Goal: Transaction & Acquisition: Purchase product/service

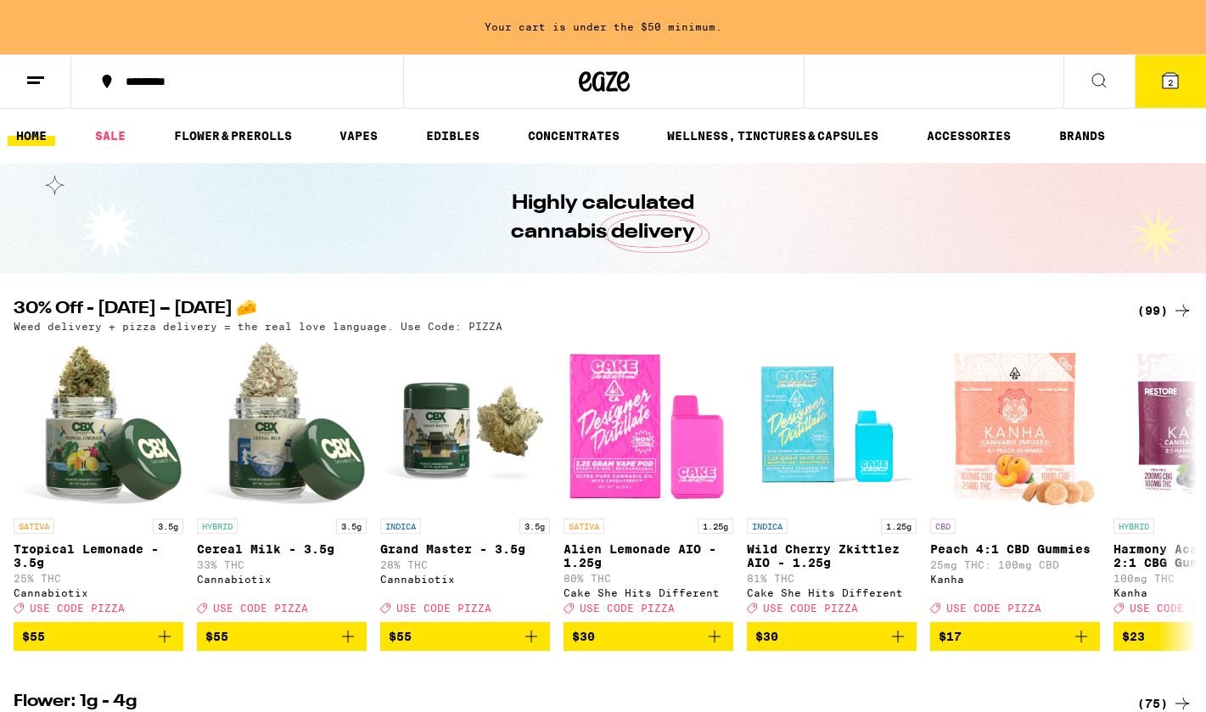
click at [1176, 77] on icon at bounding box center [1170, 80] width 15 height 15
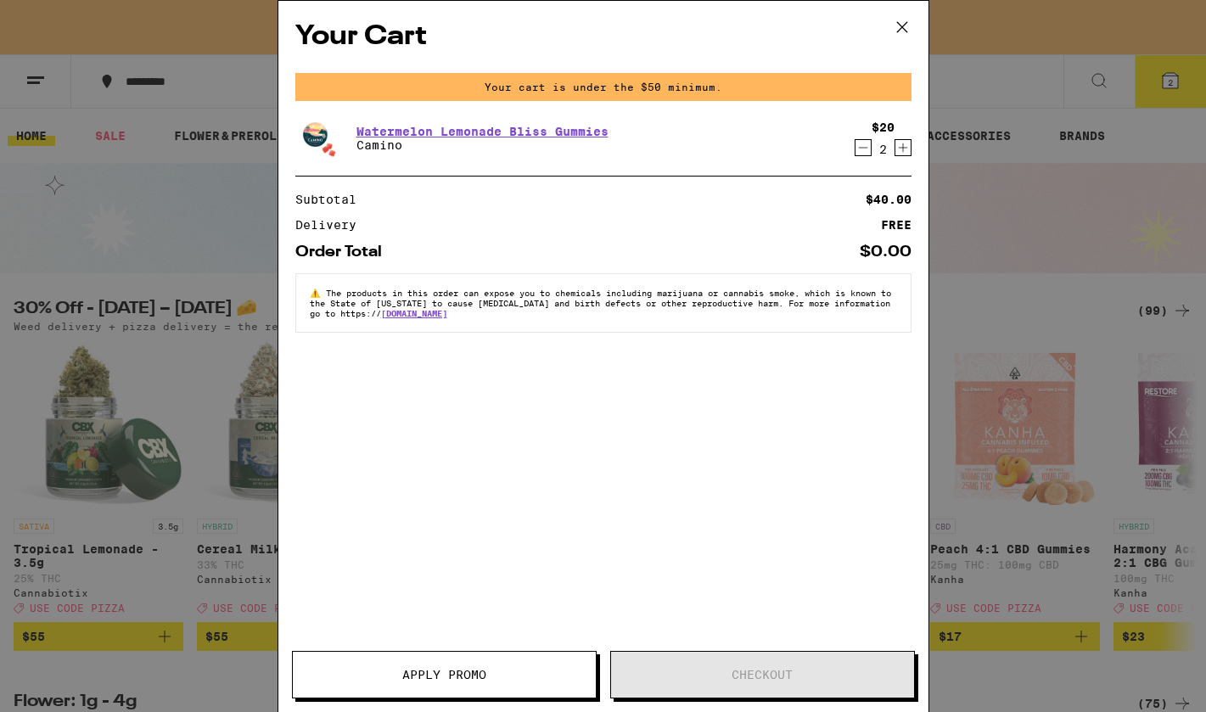
click at [909, 22] on icon at bounding box center [902, 26] width 25 height 25
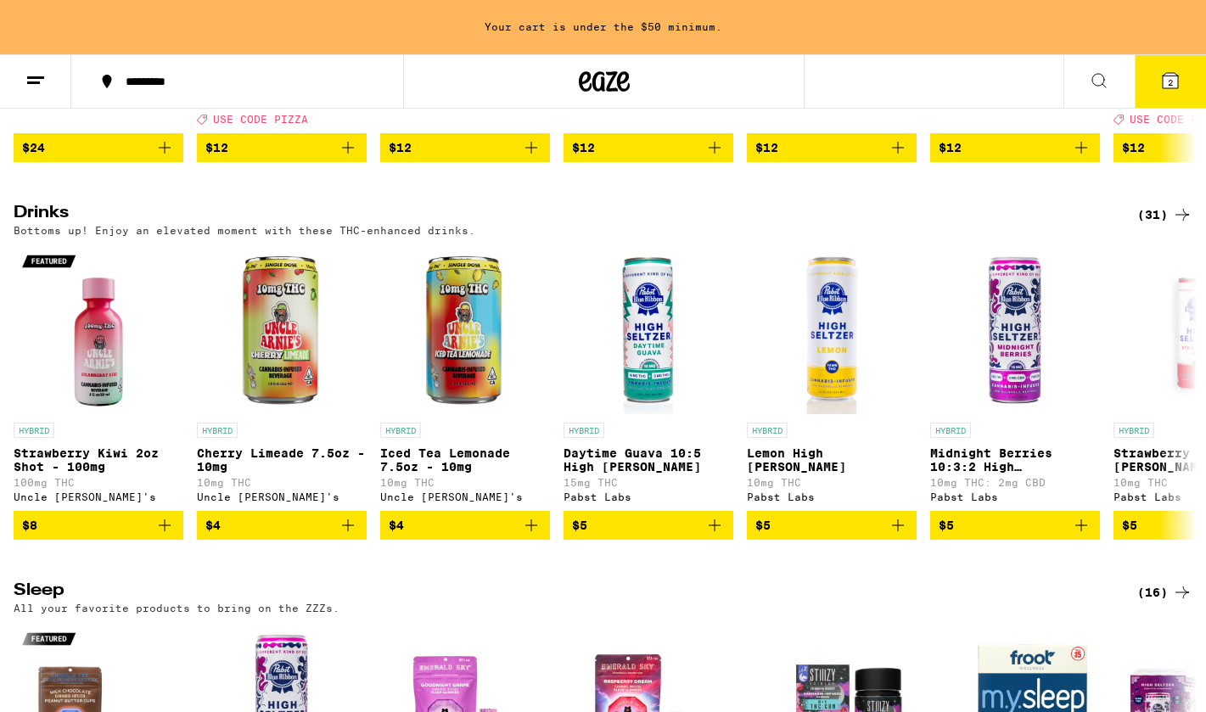
scroll to position [0, 1]
click at [1170, 225] on div "(31)" at bounding box center [1164, 215] width 55 height 20
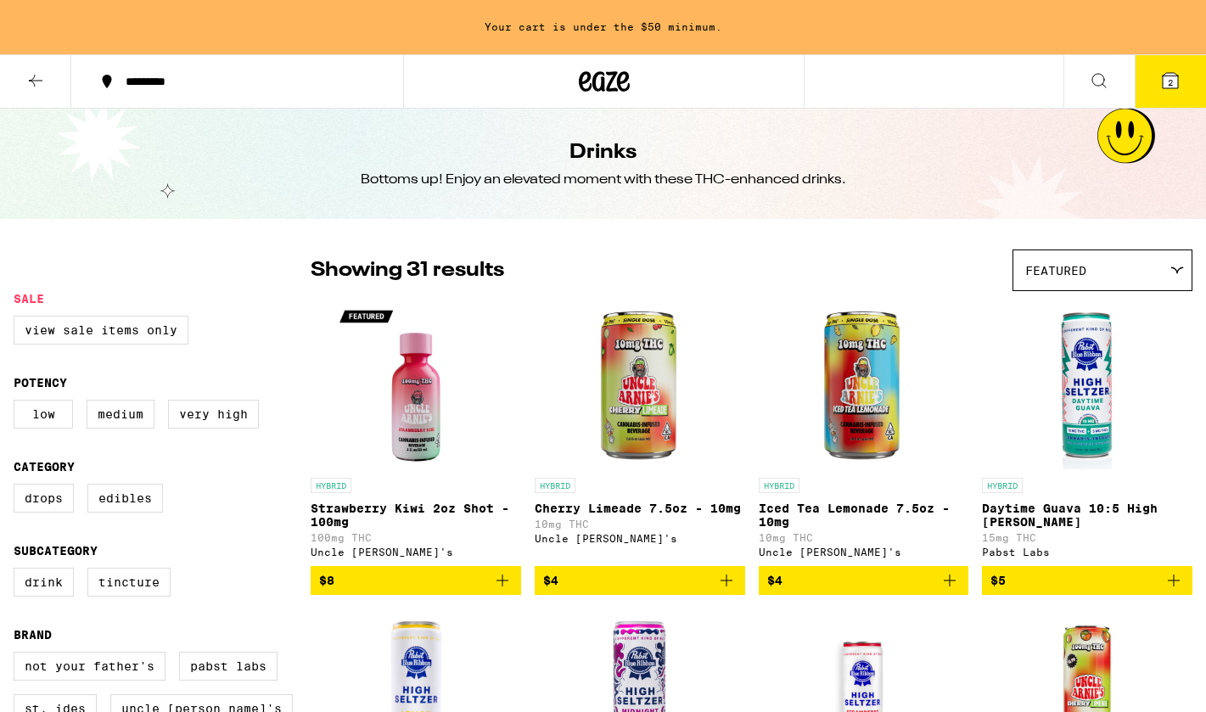
click at [593, 85] on icon at bounding box center [604, 81] width 25 height 20
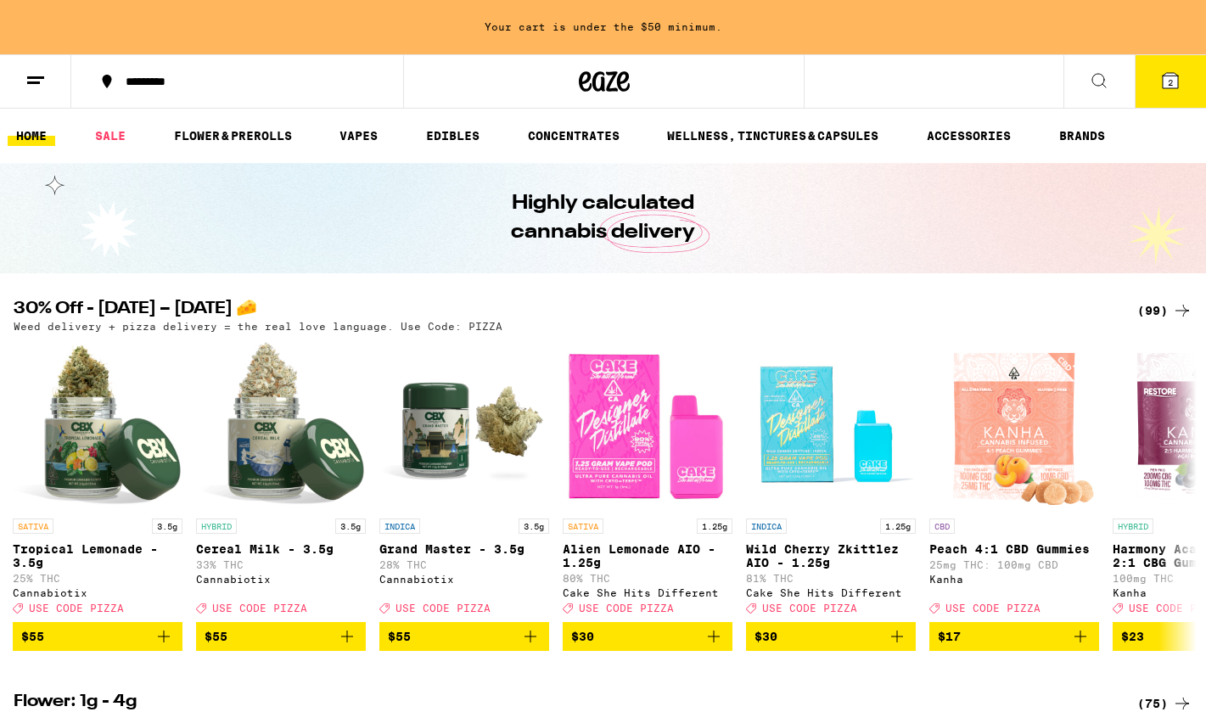
click at [1159, 311] on div "(99)" at bounding box center [1164, 310] width 55 height 20
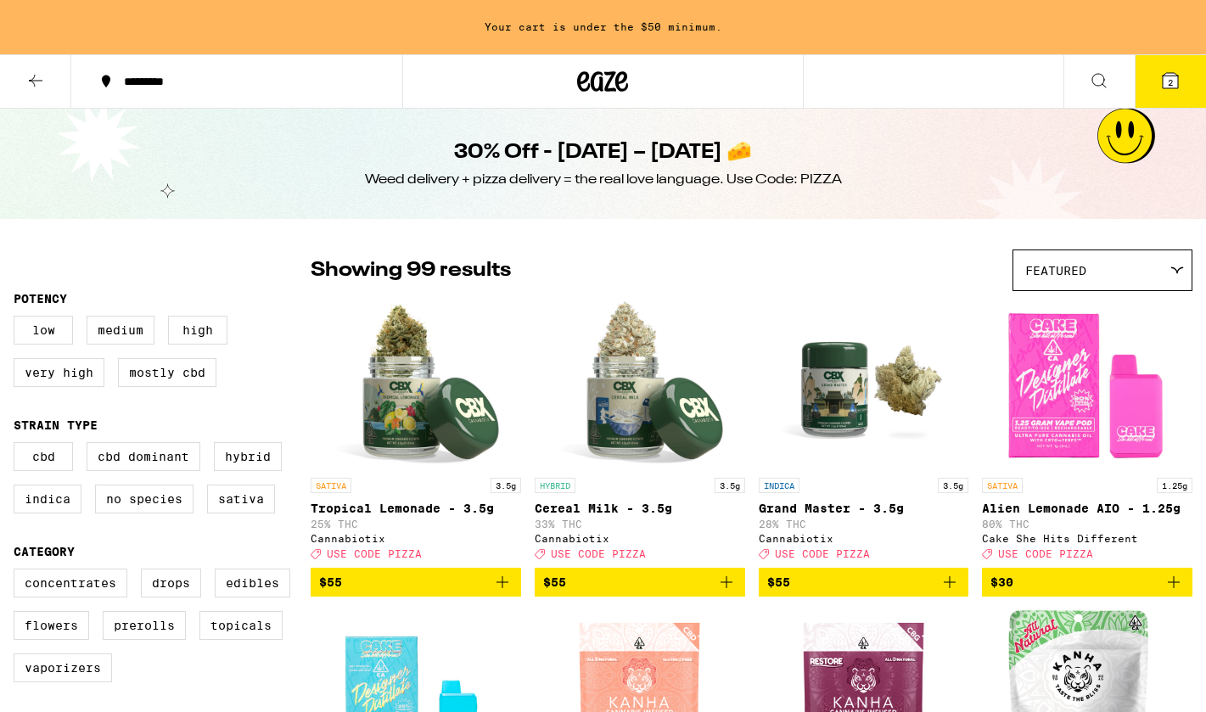
click at [1154, 308] on img "Open page for Alien Lemonade AIO - 1.25g from Cake She Hits Different" at bounding box center [1087, 385] width 170 height 170
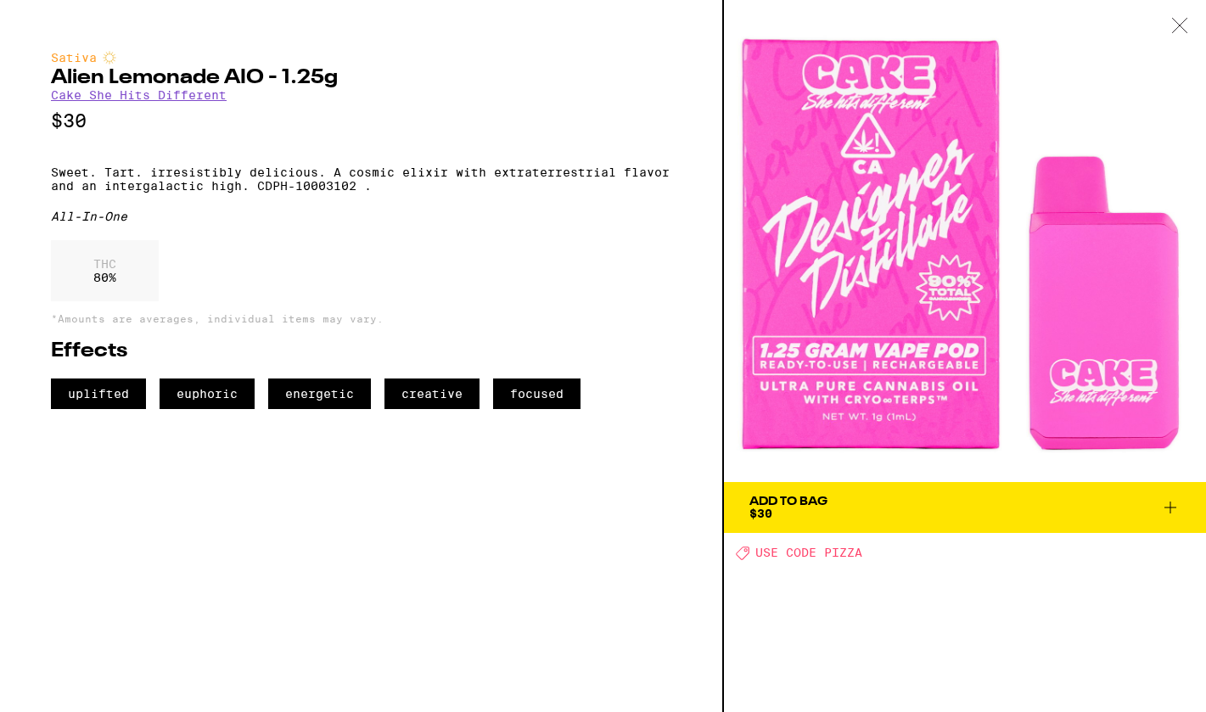
click at [1179, 31] on icon at bounding box center [1179, 25] width 17 height 15
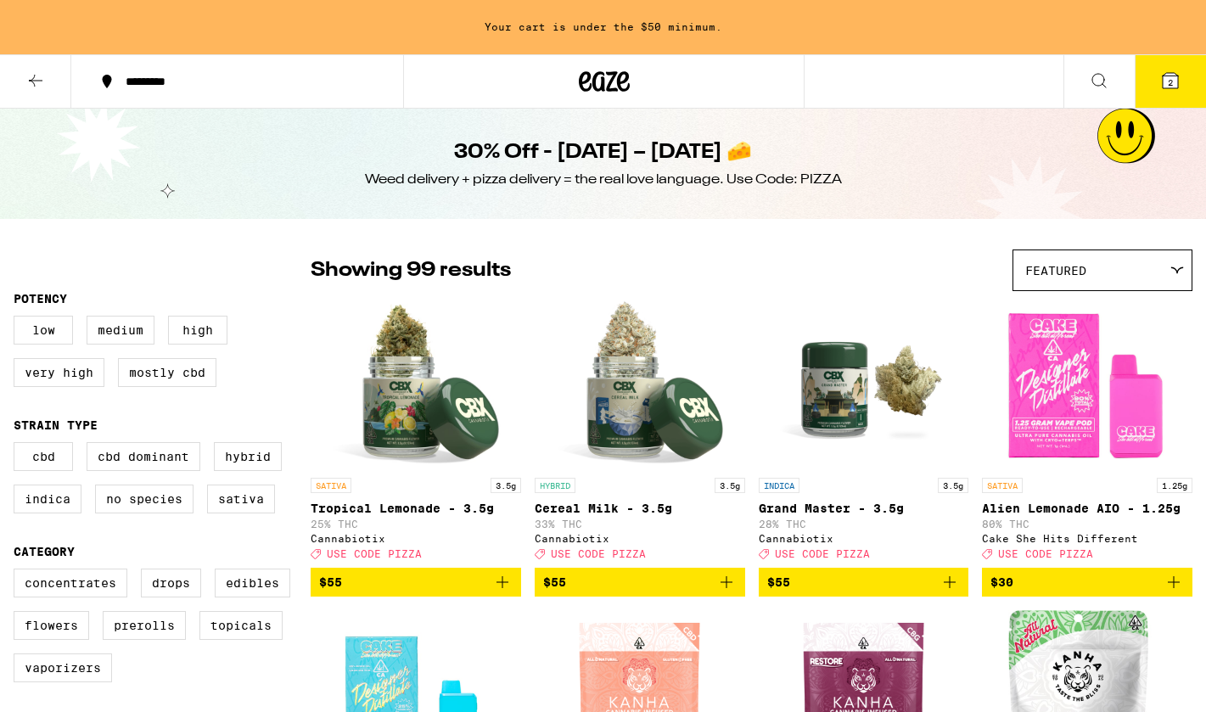
click at [41, 85] on icon at bounding box center [35, 80] width 20 height 20
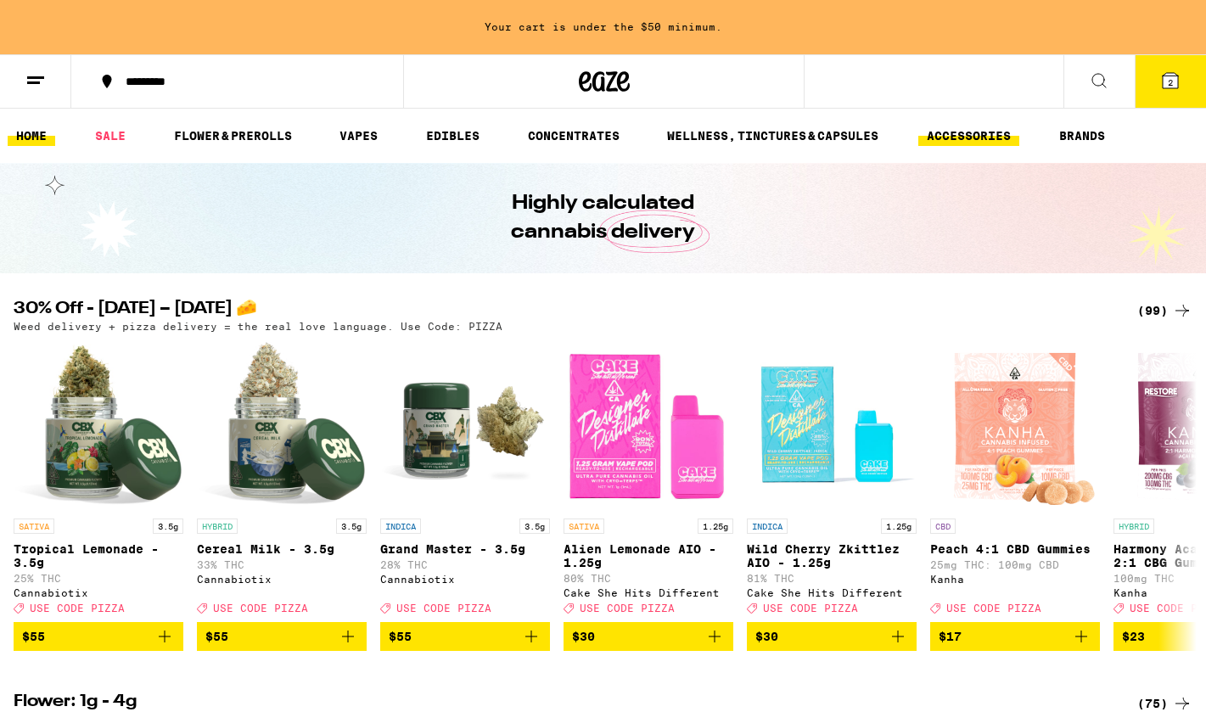
click at [957, 138] on link "ACCESSORIES" at bounding box center [968, 136] width 101 height 20
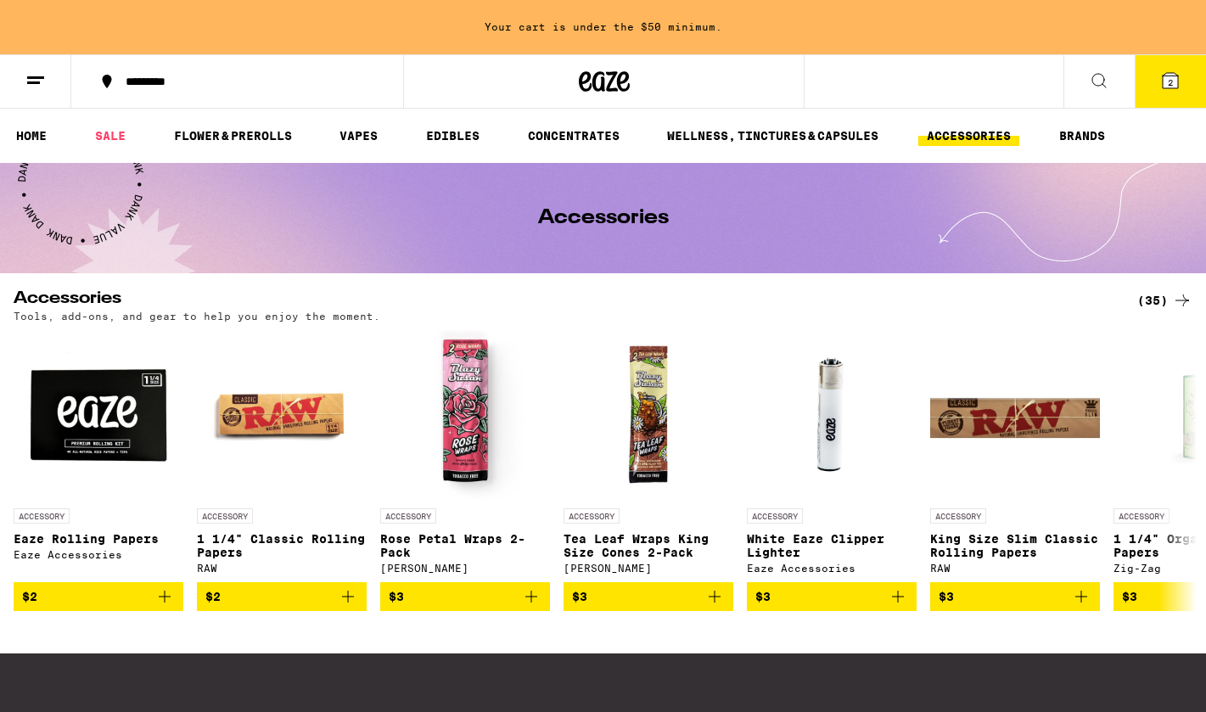
click at [1165, 301] on div "(35)" at bounding box center [1164, 300] width 55 height 20
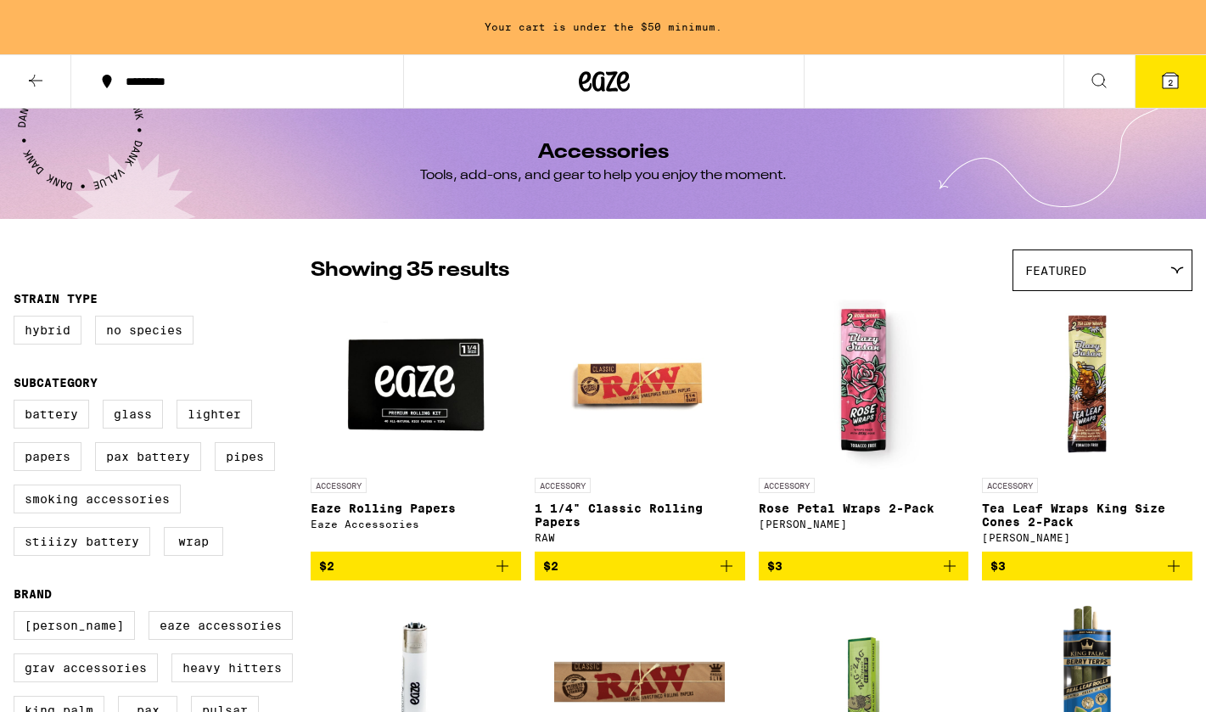
click at [1107, 72] on icon at bounding box center [1099, 80] width 20 height 20
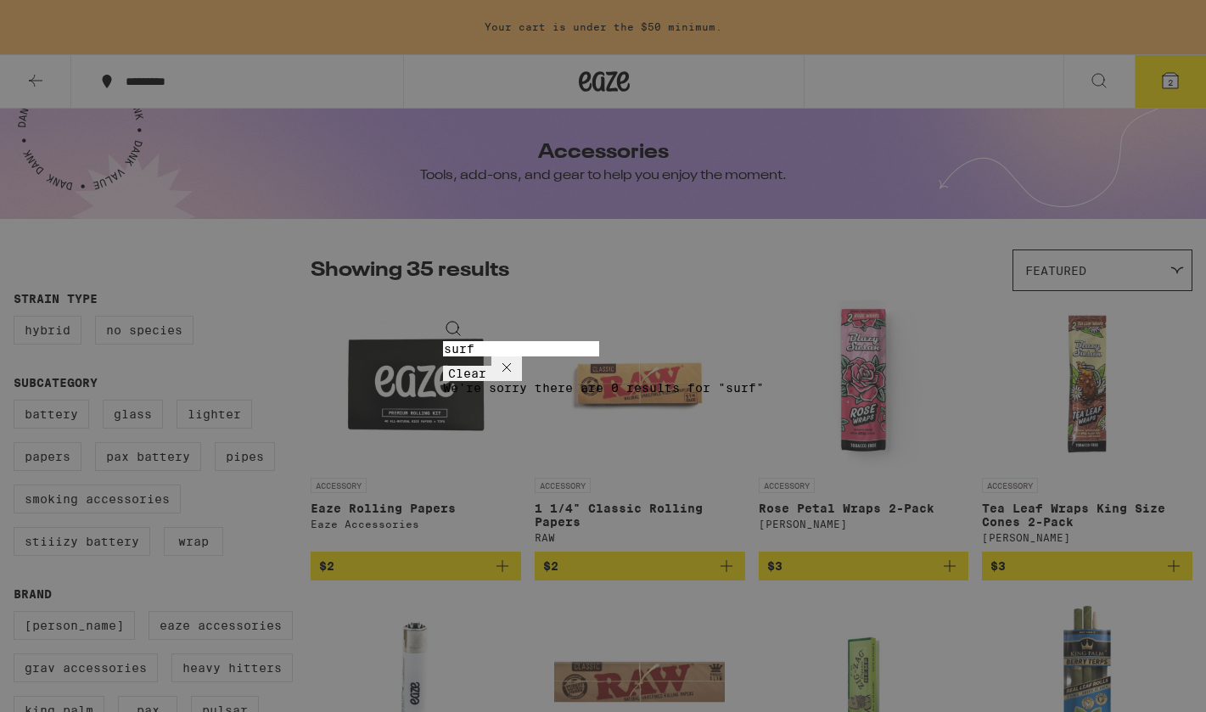
type input "surf"
click at [517, 357] on icon at bounding box center [507, 367] width 20 height 20
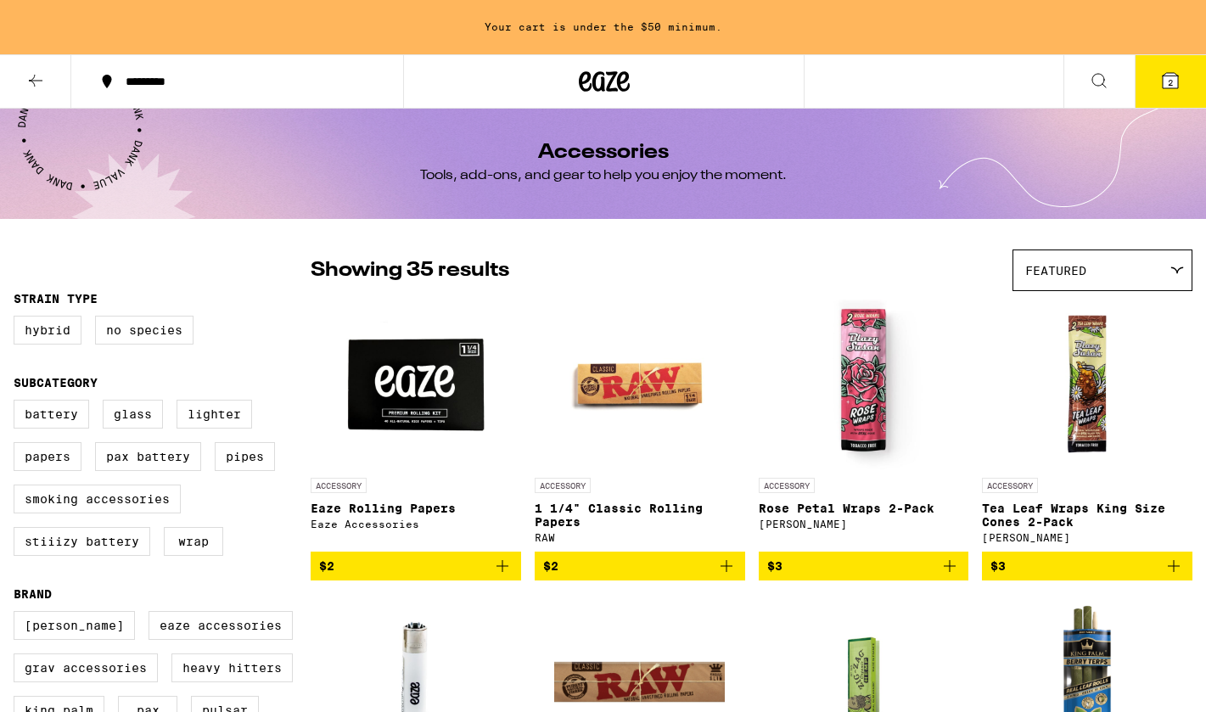
click at [46, 83] on button at bounding box center [35, 81] width 71 height 53
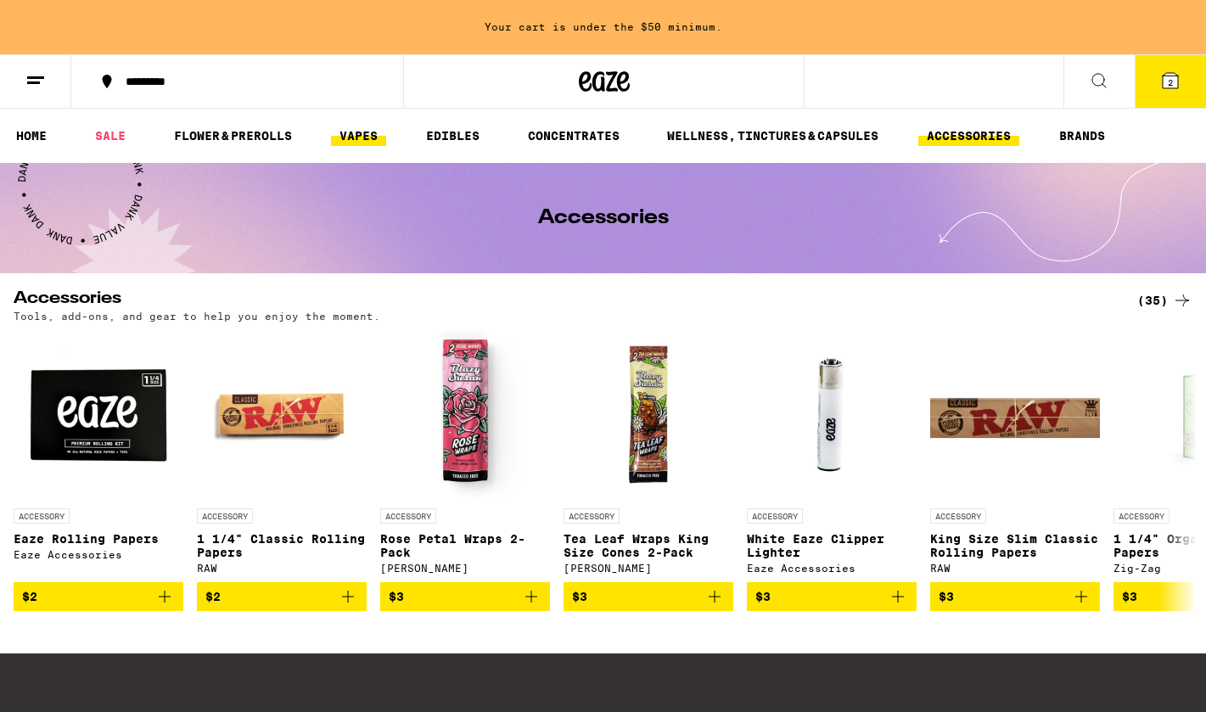
click at [356, 143] on link "VAPES" at bounding box center [358, 136] width 55 height 20
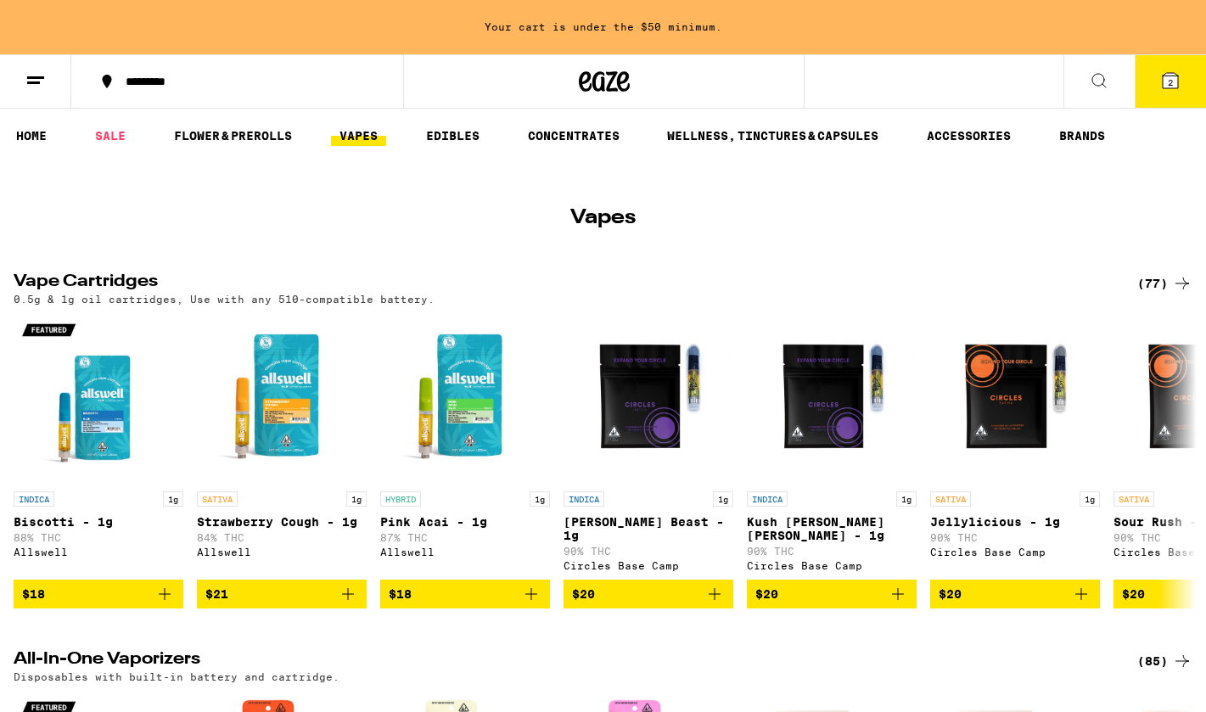
click at [352, 133] on link "VAPES" at bounding box center [358, 136] width 55 height 20
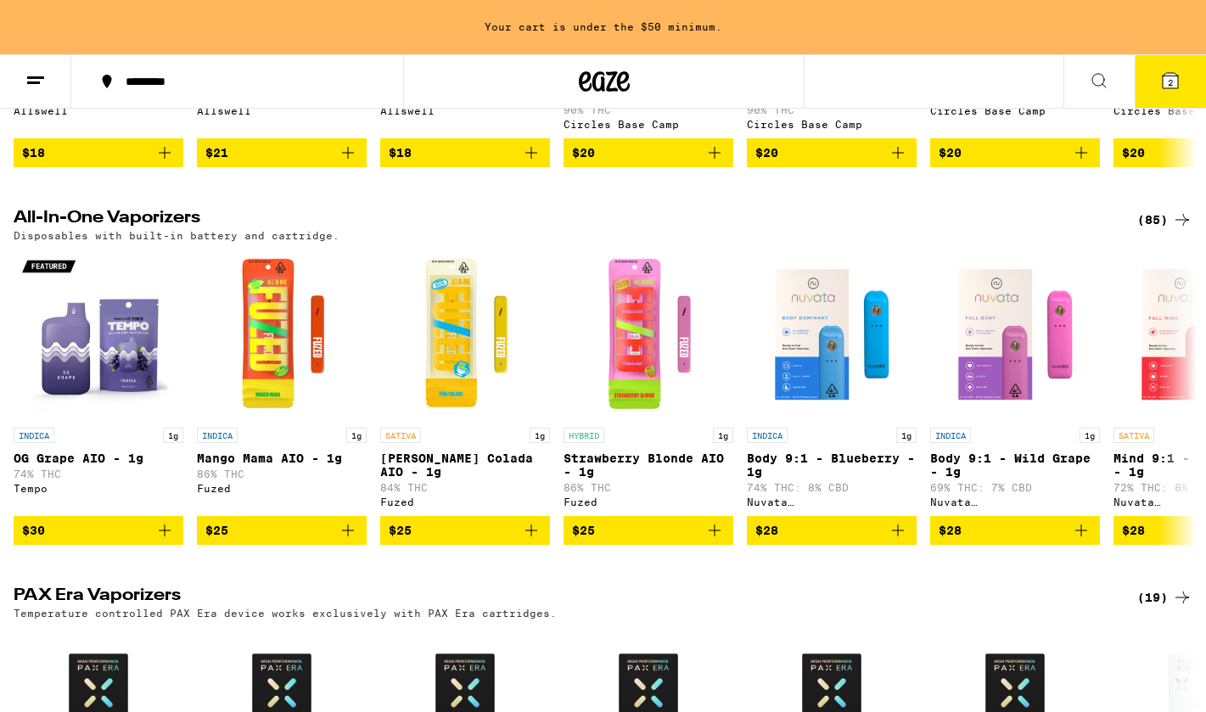
scroll to position [443, 0]
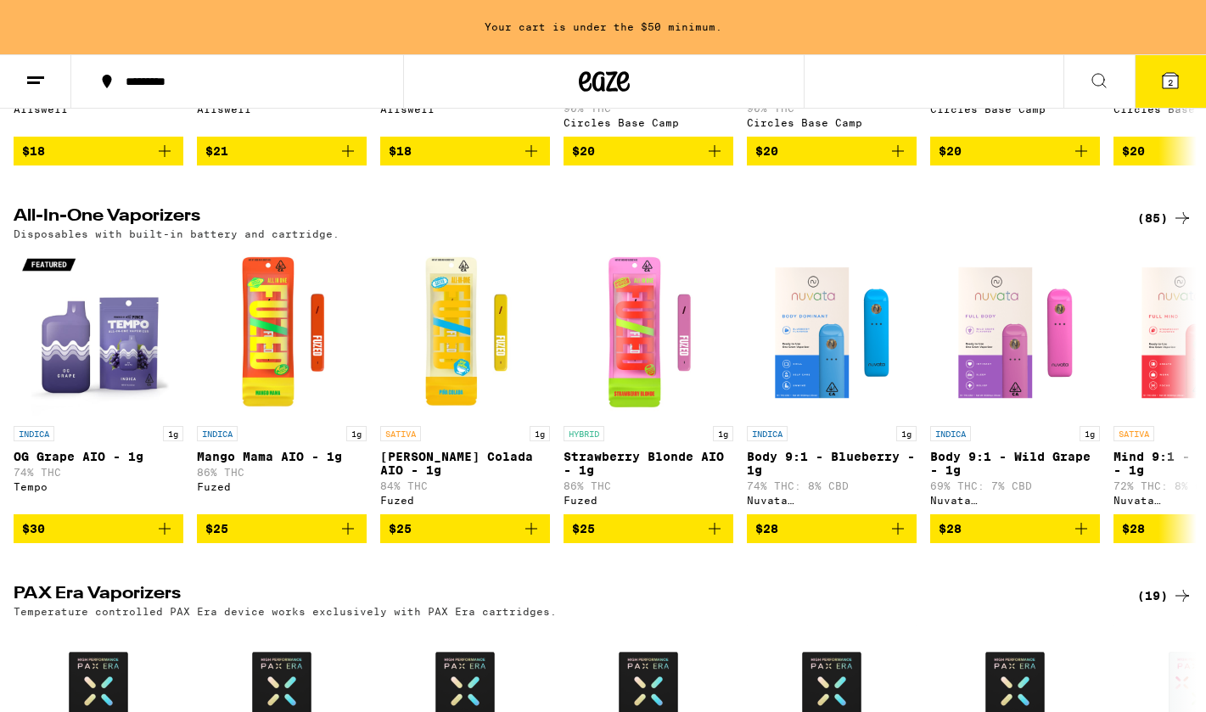
click at [1161, 226] on div "(85)" at bounding box center [1164, 218] width 55 height 20
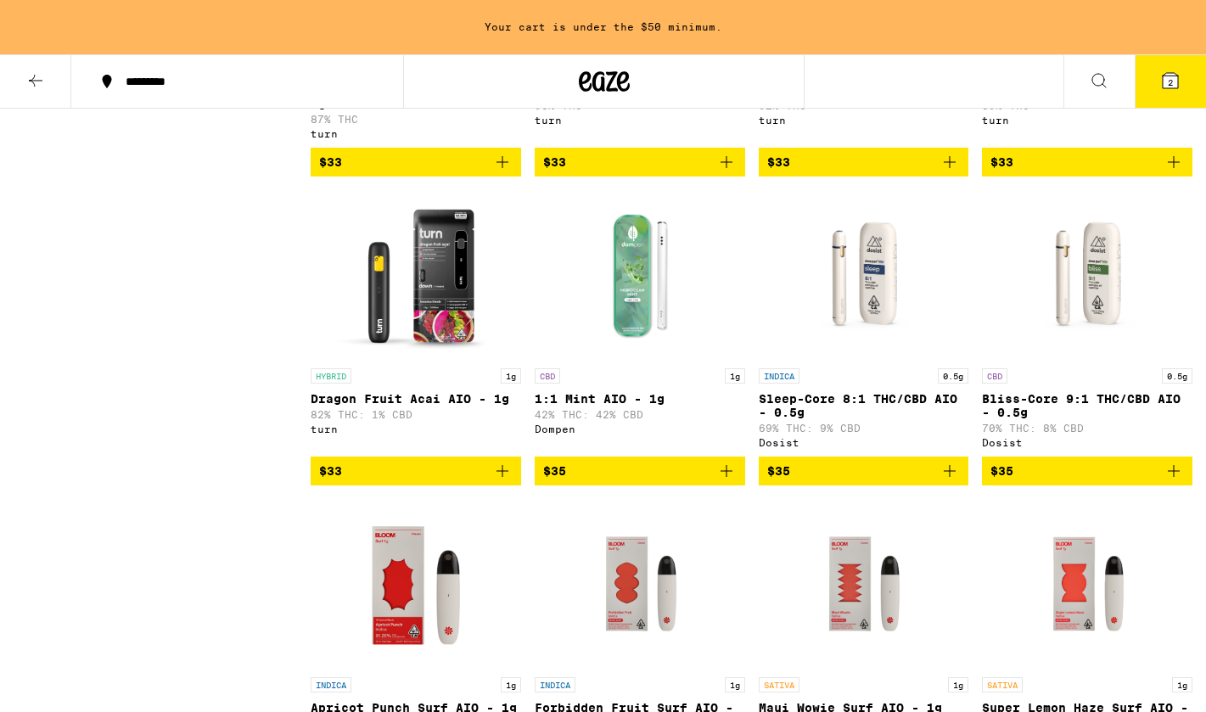
scroll to position [4722, 0]
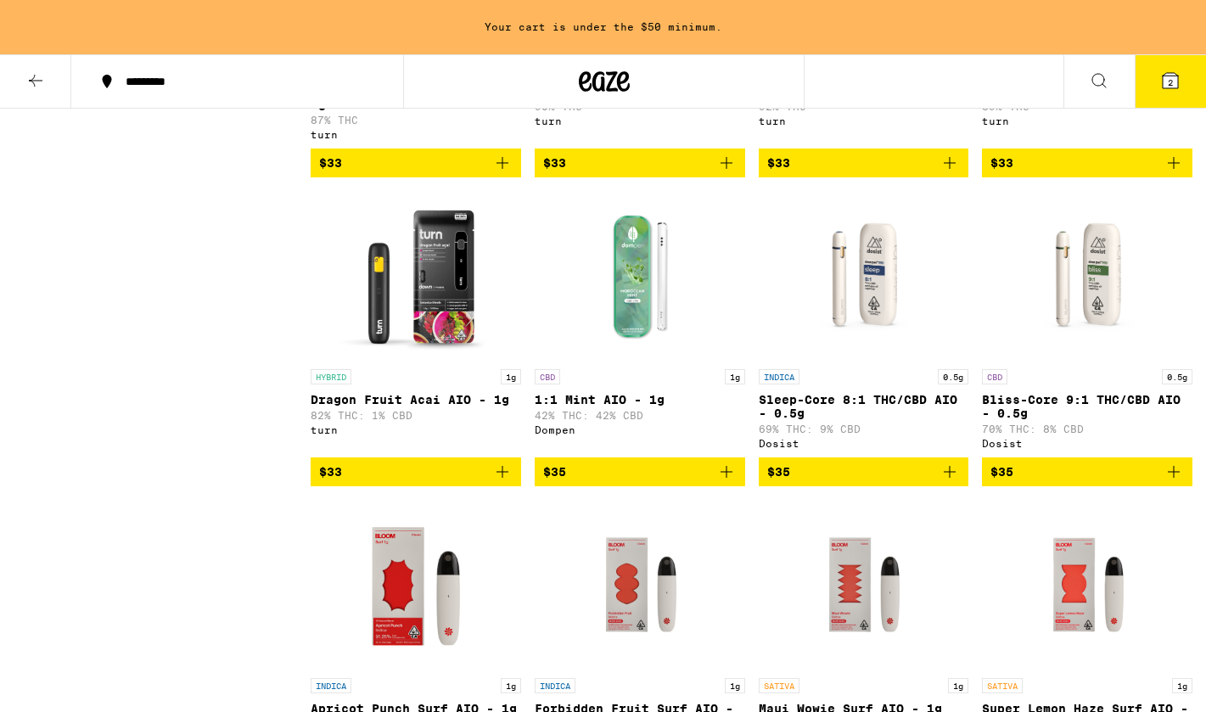
click at [1096, 329] on img "Open page for Bliss-Core 9:1 THC/CBD AIO - 0.5g from Dosist" at bounding box center [1087, 276] width 211 height 170
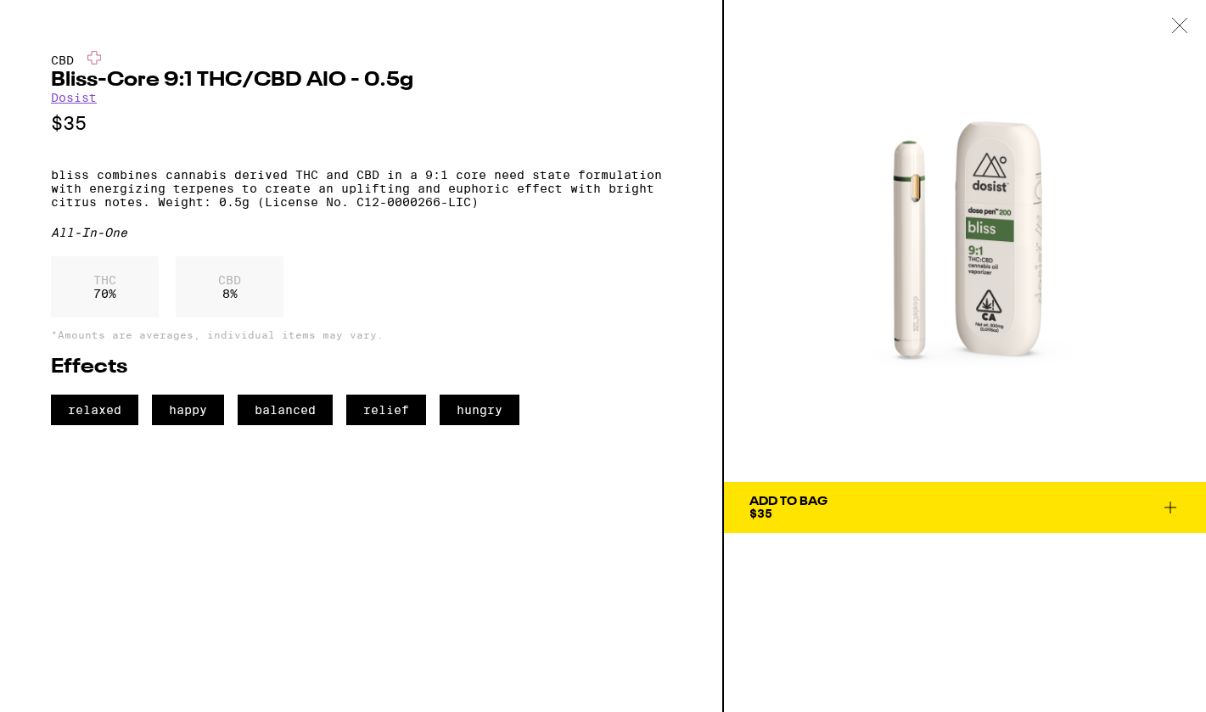
click at [1175, 513] on icon at bounding box center [1170, 507] width 20 height 20
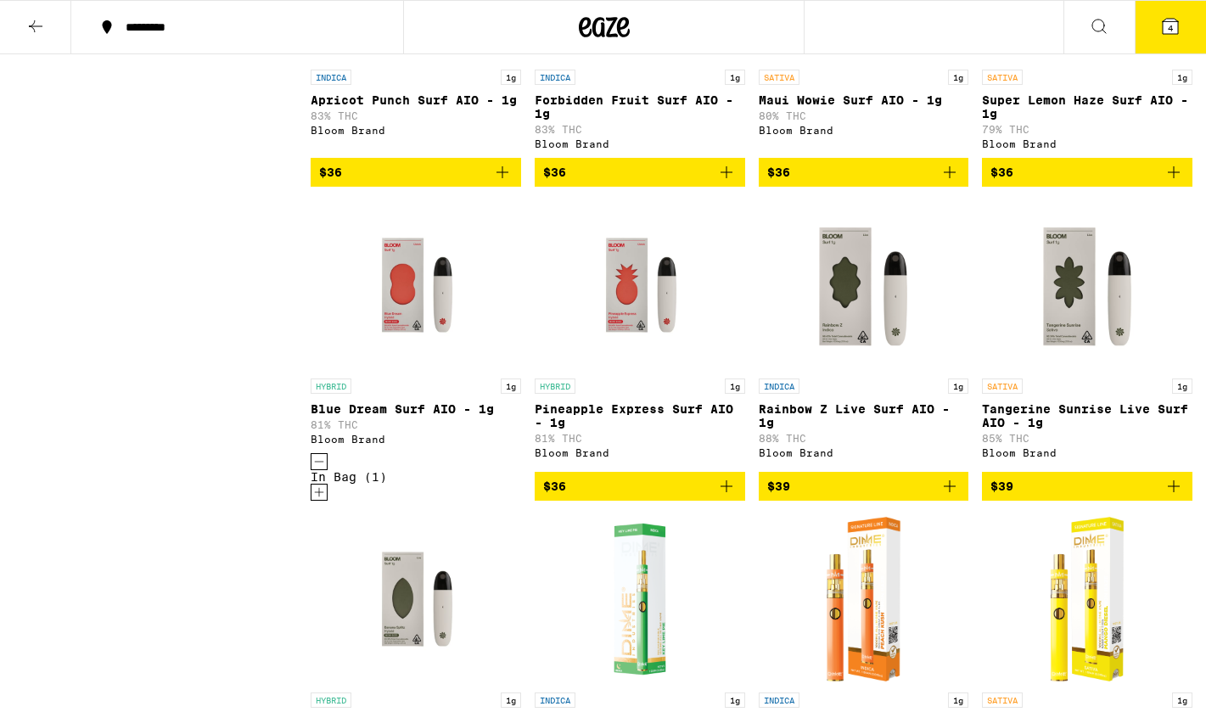
scroll to position [5298, 0]
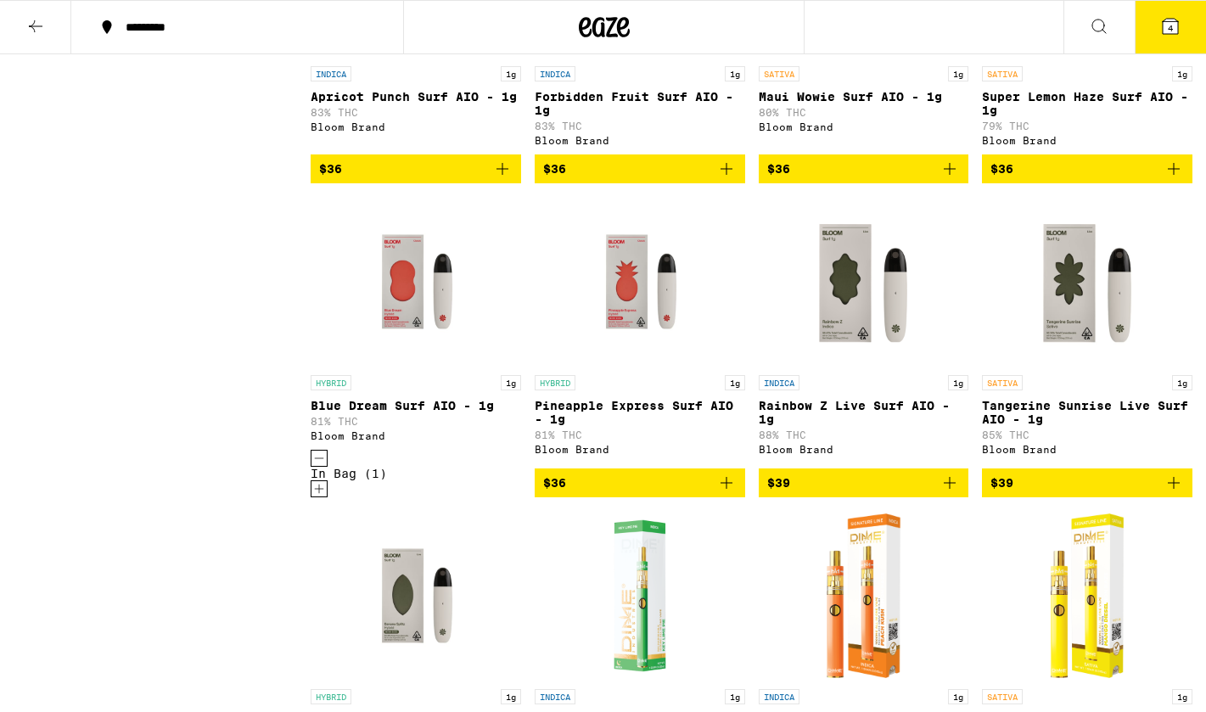
click at [621, 367] on img "Open page for Pineapple Express Surf AIO - 1g from Bloom Brand" at bounding box center [640, 282] width 170 height 170
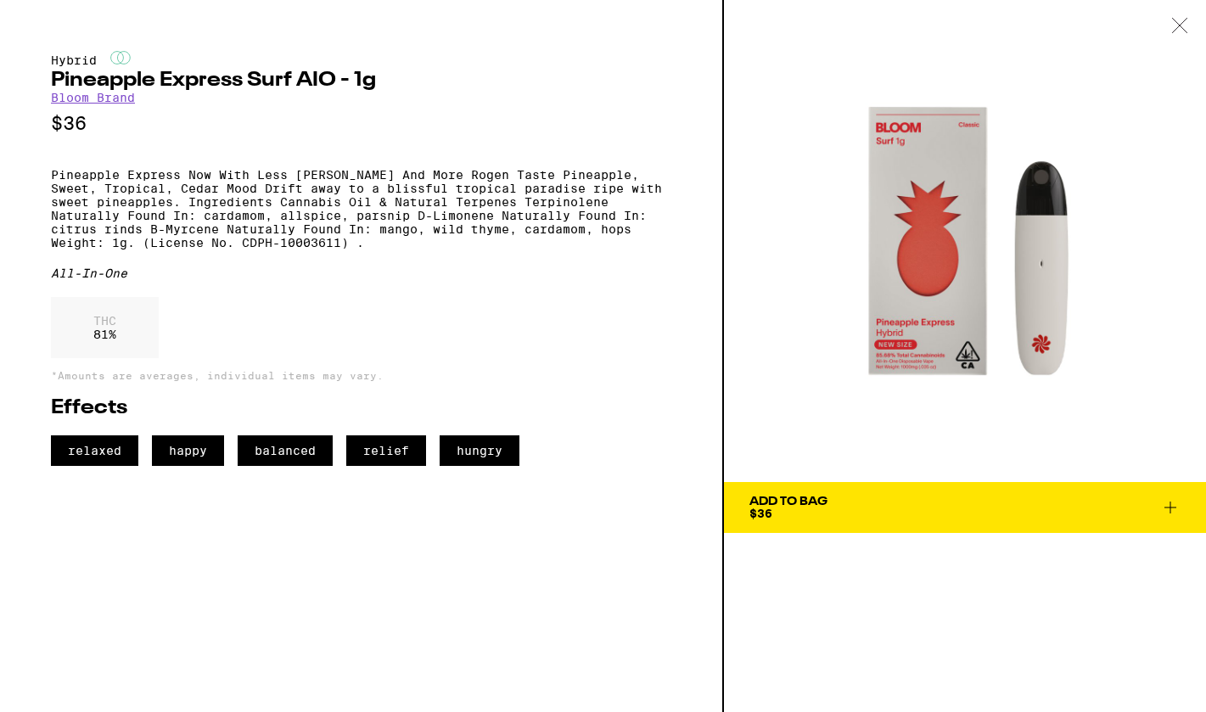
click at [1183, 23] on icon at bounding box center [1179, 25] width 17 height 15
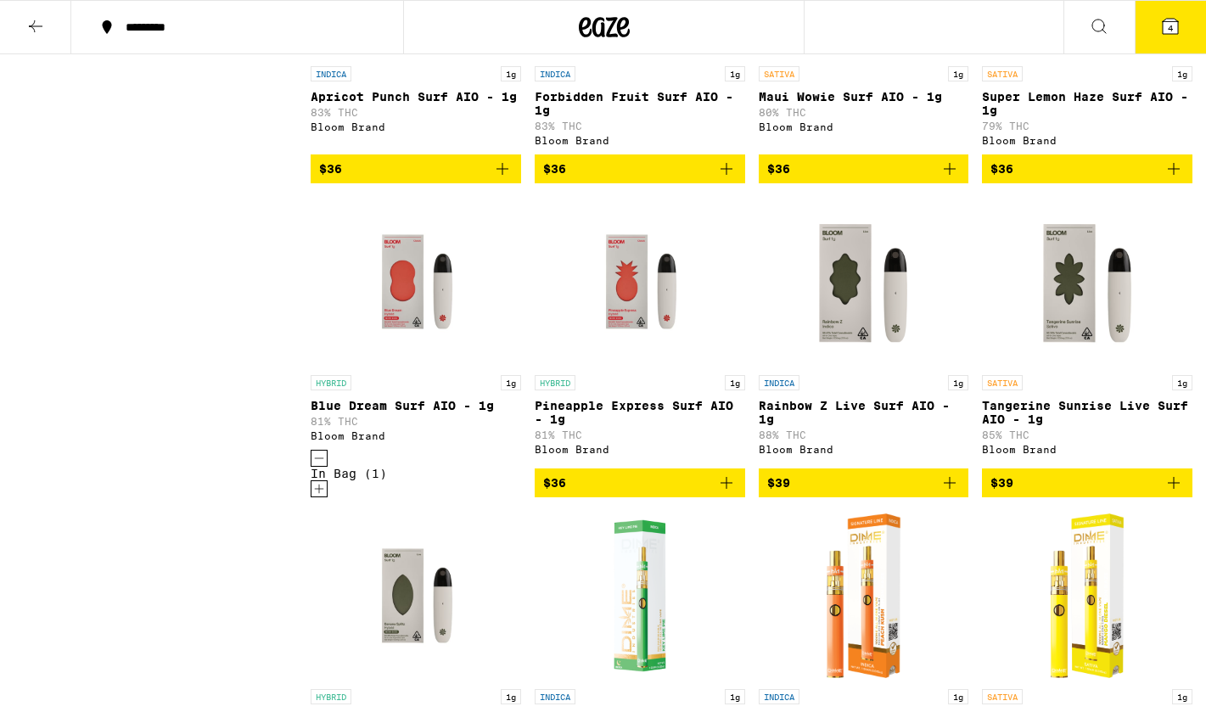
click at [1183, 23] on button "4" at bounding box center [1170, 27] width 71 height 53
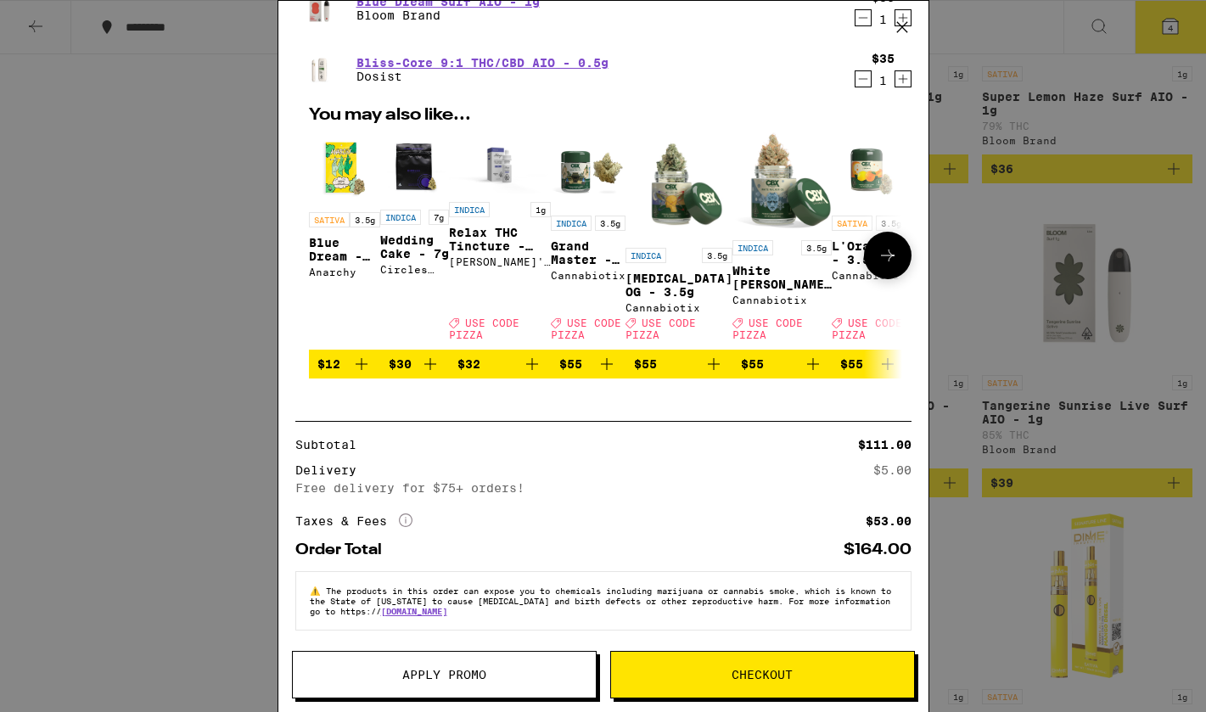
scroll to position [132, 0]
click at [539, 694] on button "Apply Promo" at bounding box center [444, 675] width 305 height 48
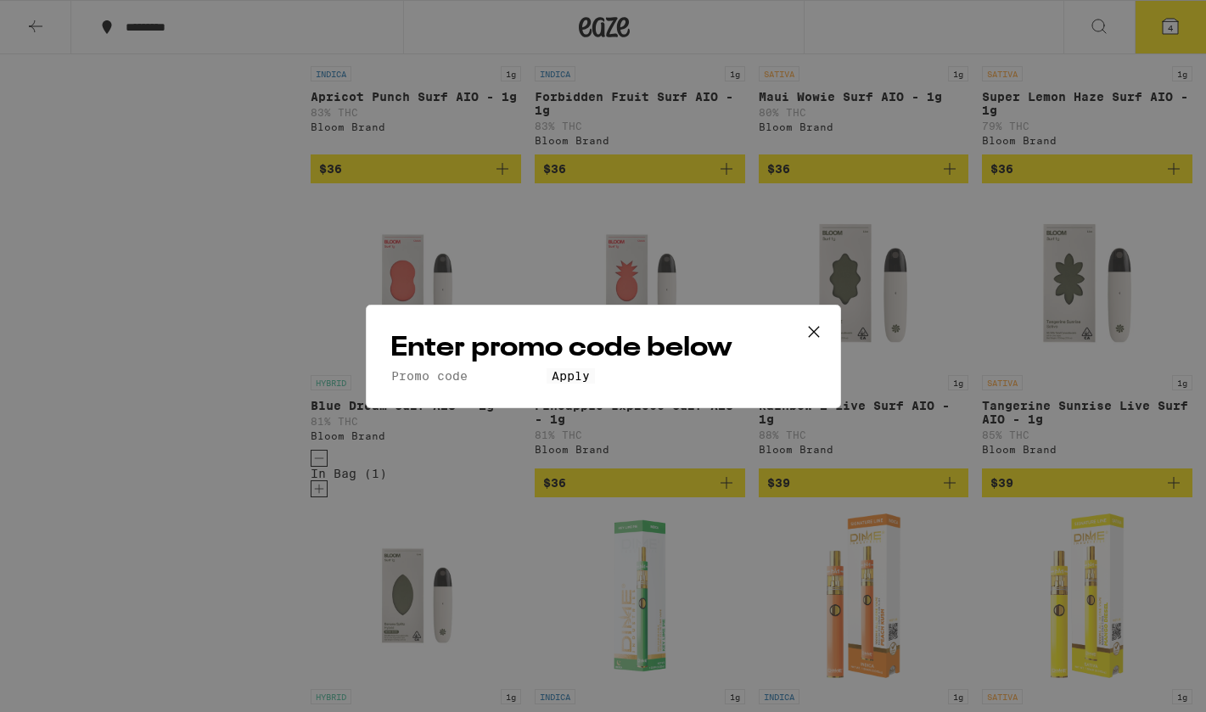
click at [547, 368] on input "Promo Code" at bounding box center [468, 375] width 156 height 15
type input "PIZZA"
click at [595, 384] on button "Apply" at bounding box center [571, 375] width 48 height 15
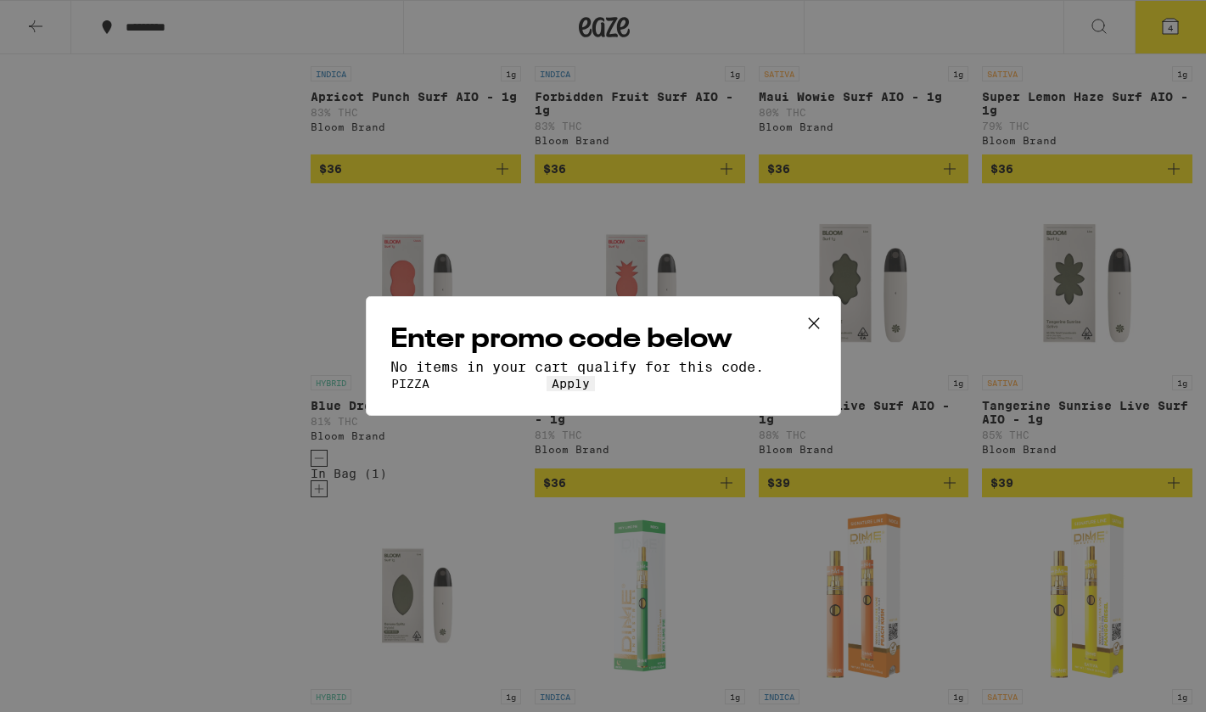
click at [811, 318] on icon at bounding box center [813, 323] width 10 height 10
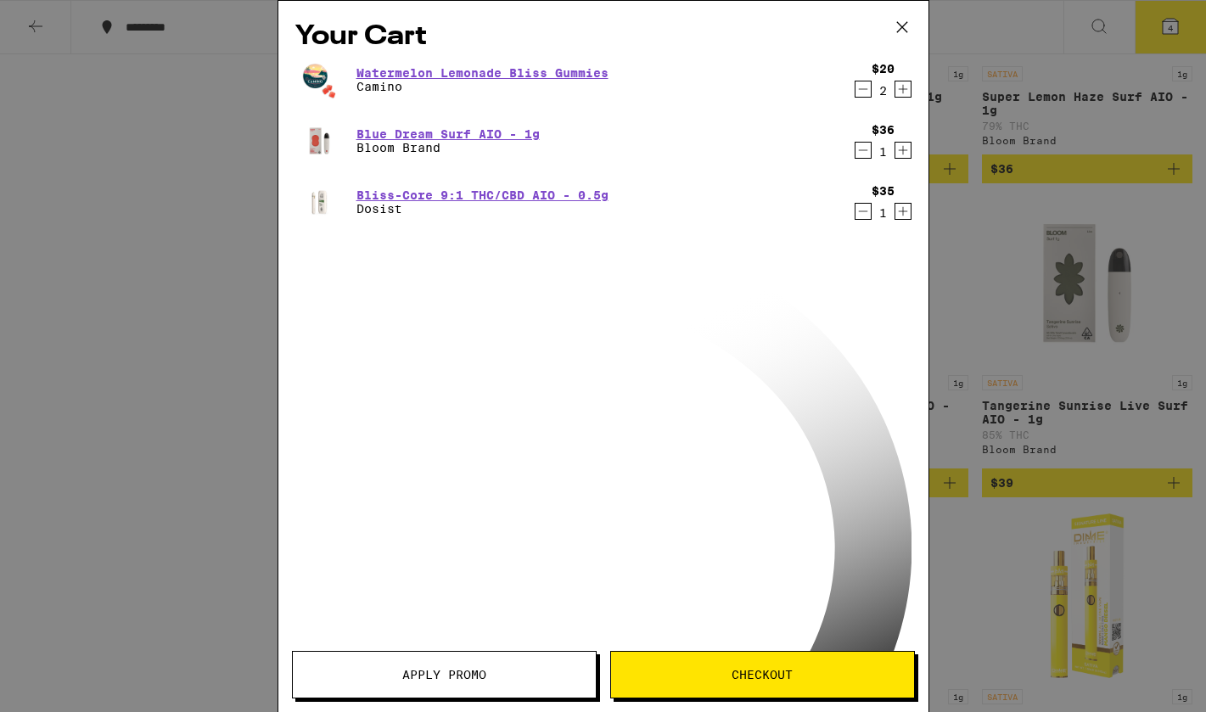
click at [865, 89] on icon "Decrement" at bounding box center [862, 89] width 9 height 0
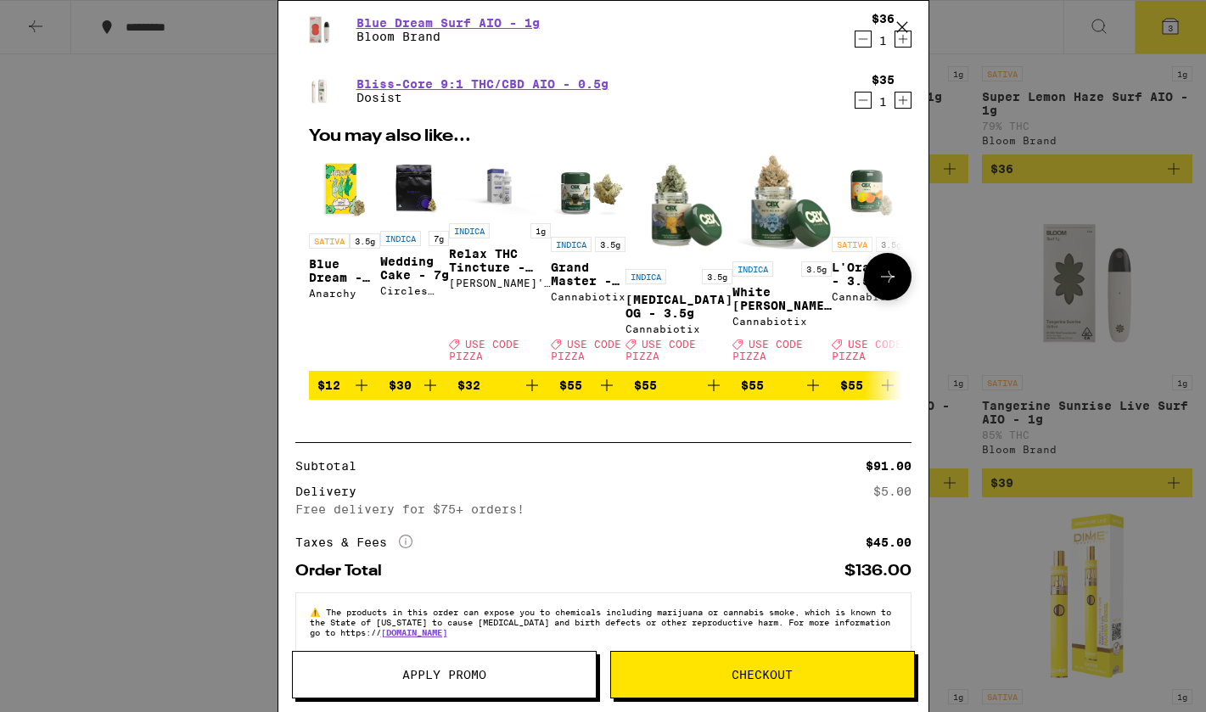
scroll to position [105, 0]
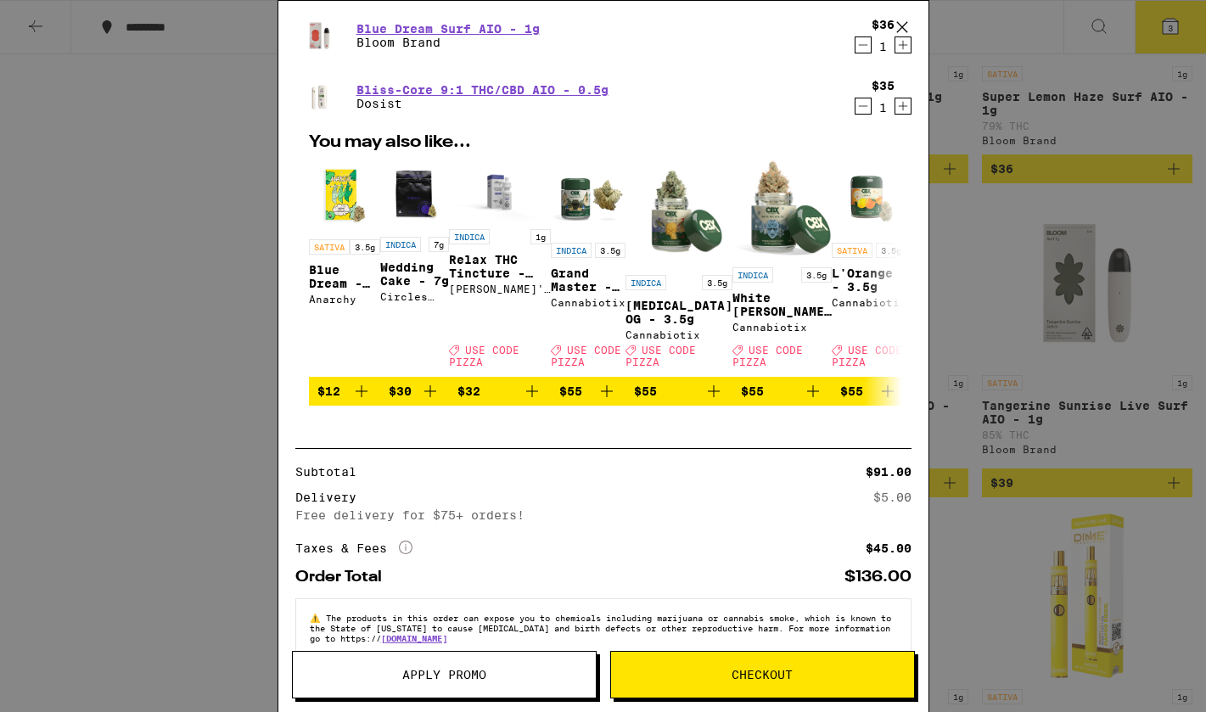
click at [406, 546] on icon at bounding box center [406, 548] width 14 height 14
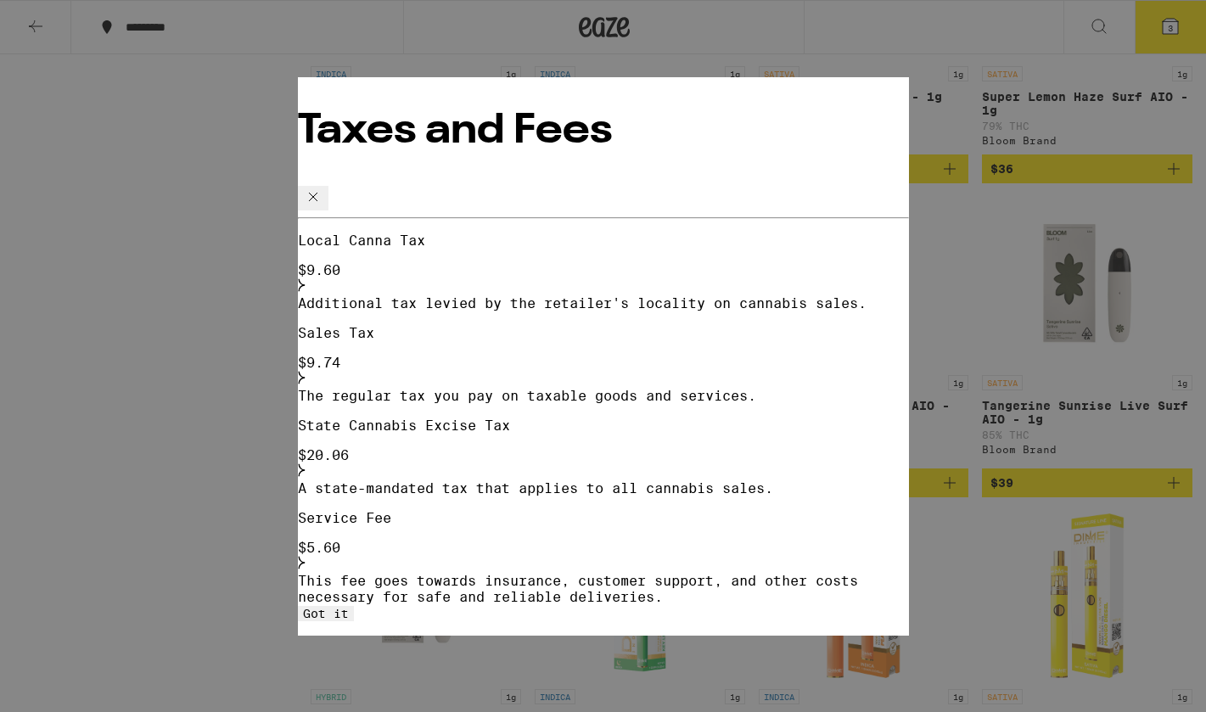
click at [306, 463] on icon at bounding box center [302, 470] width 8 height 14
click at [306, 555] on icon at bounding box center [302, 562] width 8 height 14
click at [306, 370] on icon at bounding box center [302, 377] width 8 height 14
click at [354, 605] on button "Got it" at bounding box center [326, 612] width 56 height 15
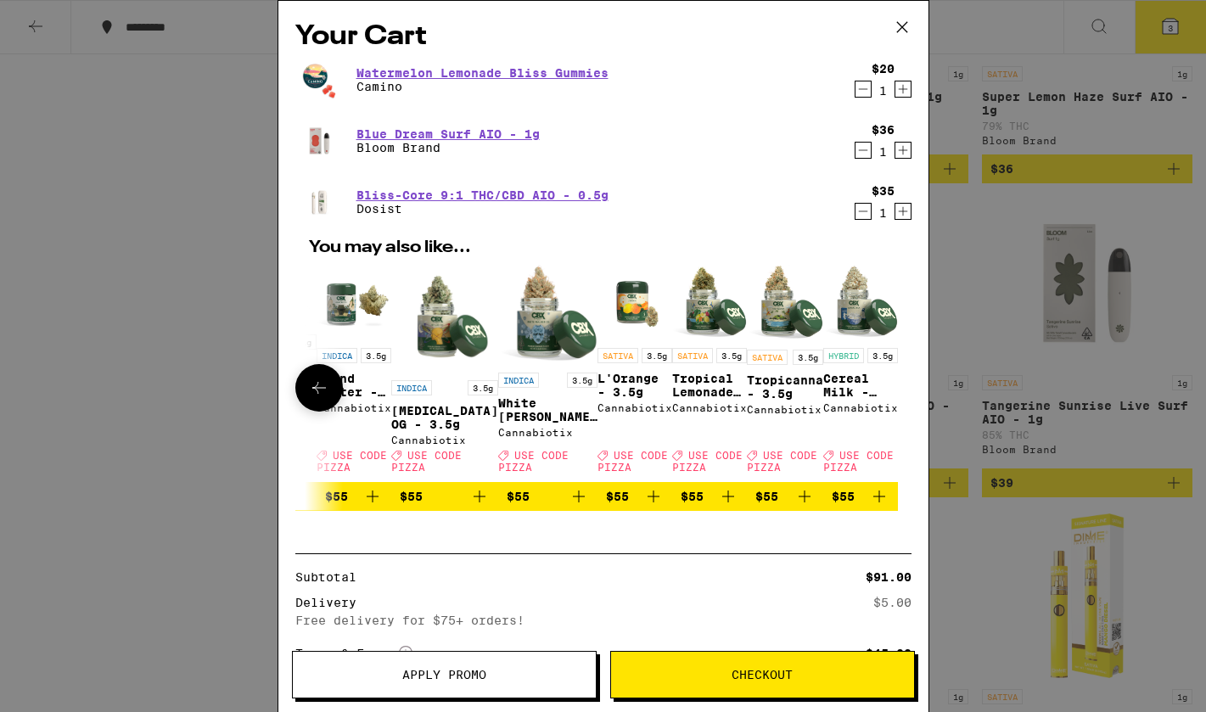
scroll to position [0, 793]
click at [666, 669] on span "Checkout" at bounding box center [762, 675] width 303 height 12
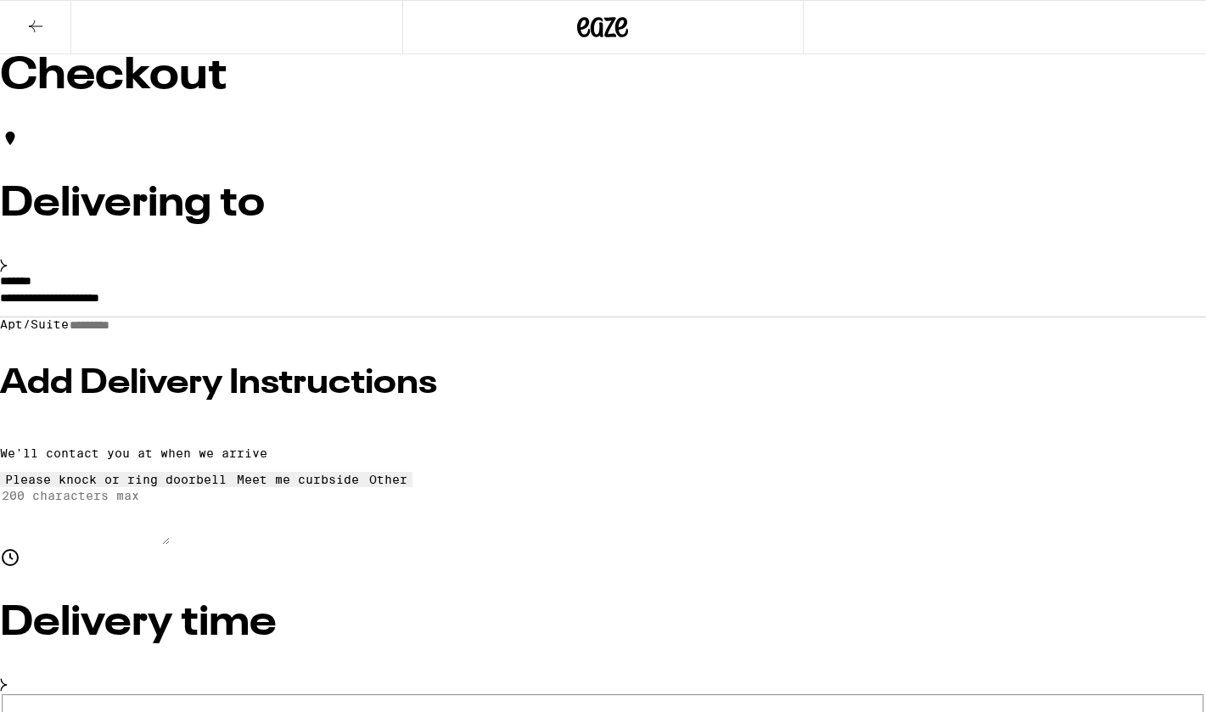
click at [576, 0] on div "60-122 min" at bounding box center [603, 0] width 1206 height 0
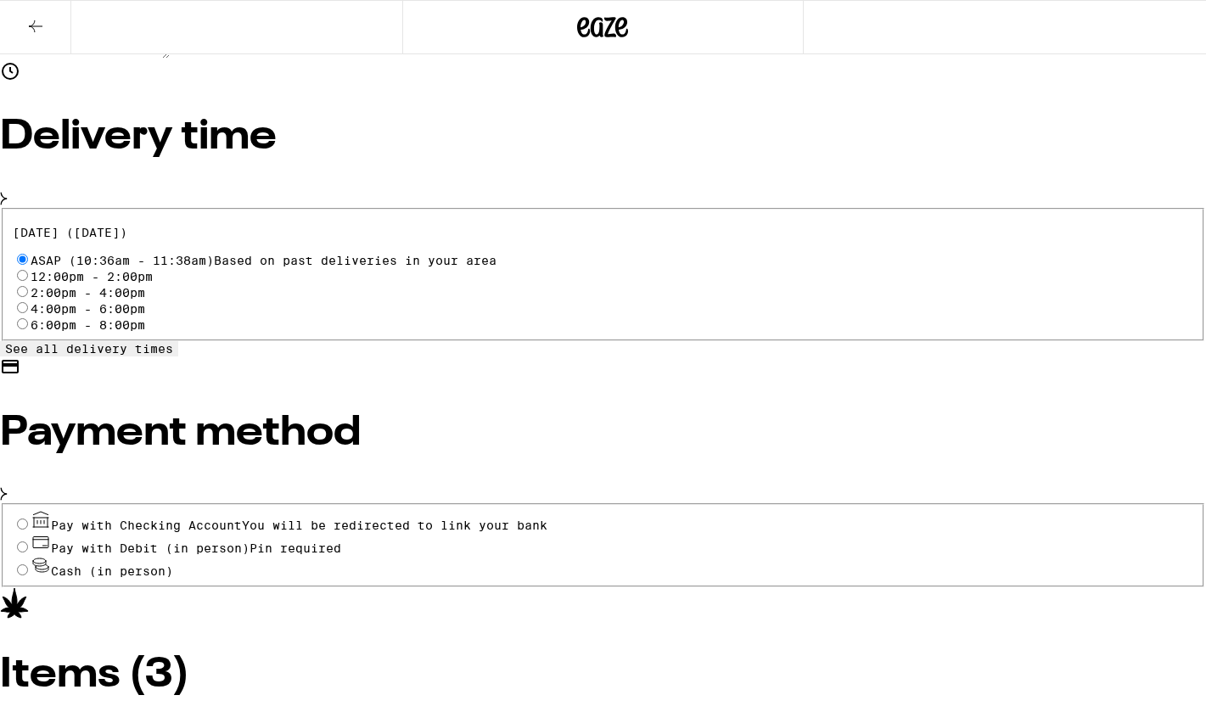
scroll to position [486, 0]
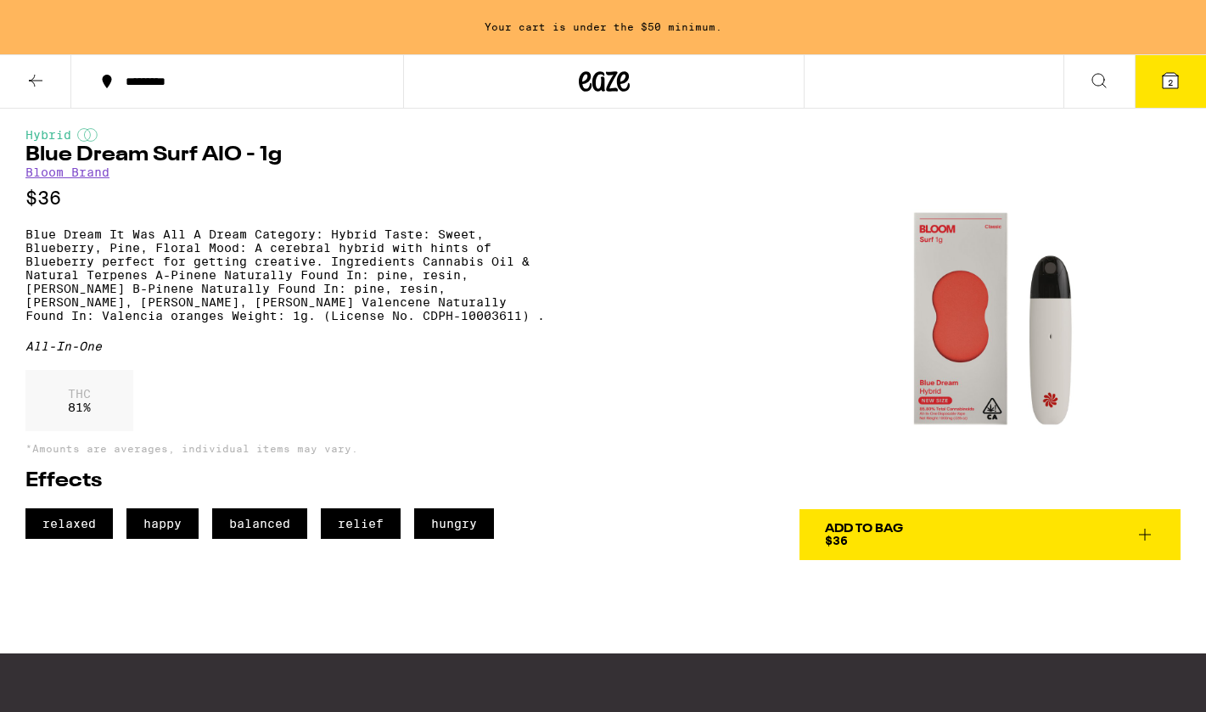
scroll to position [9, 0]
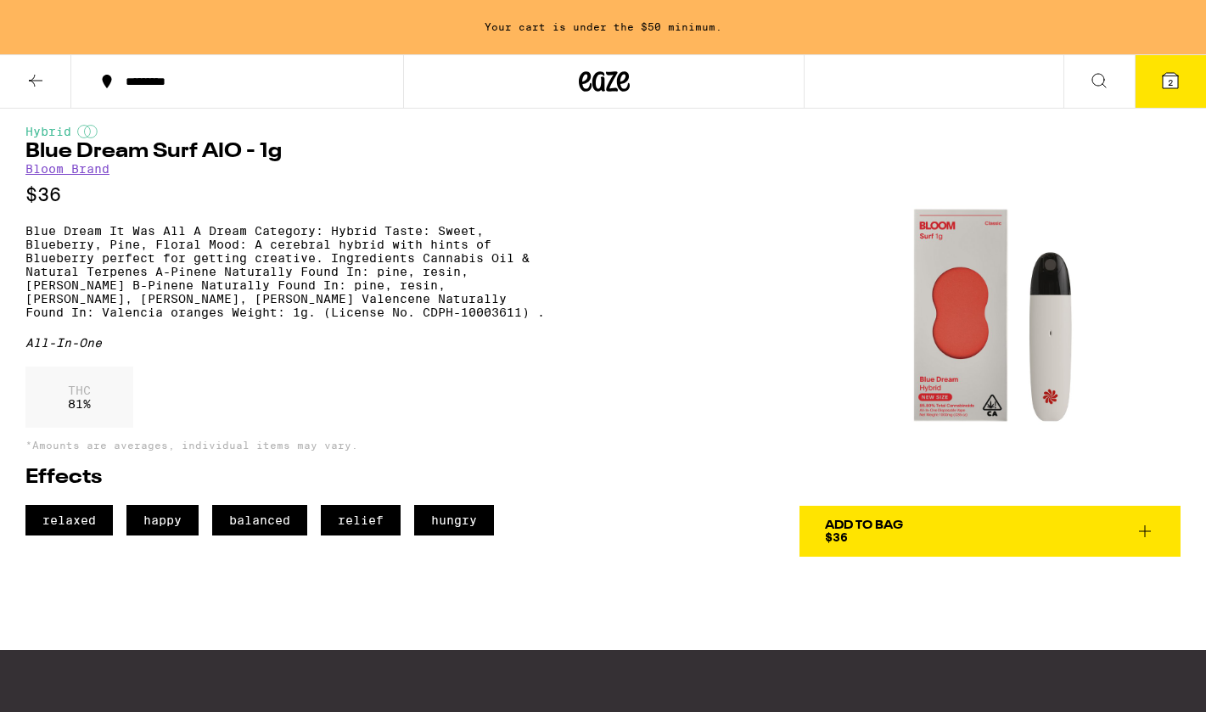
click at [827, 542] on span "$36" at bounding box center [836, 537] width 23 height 14
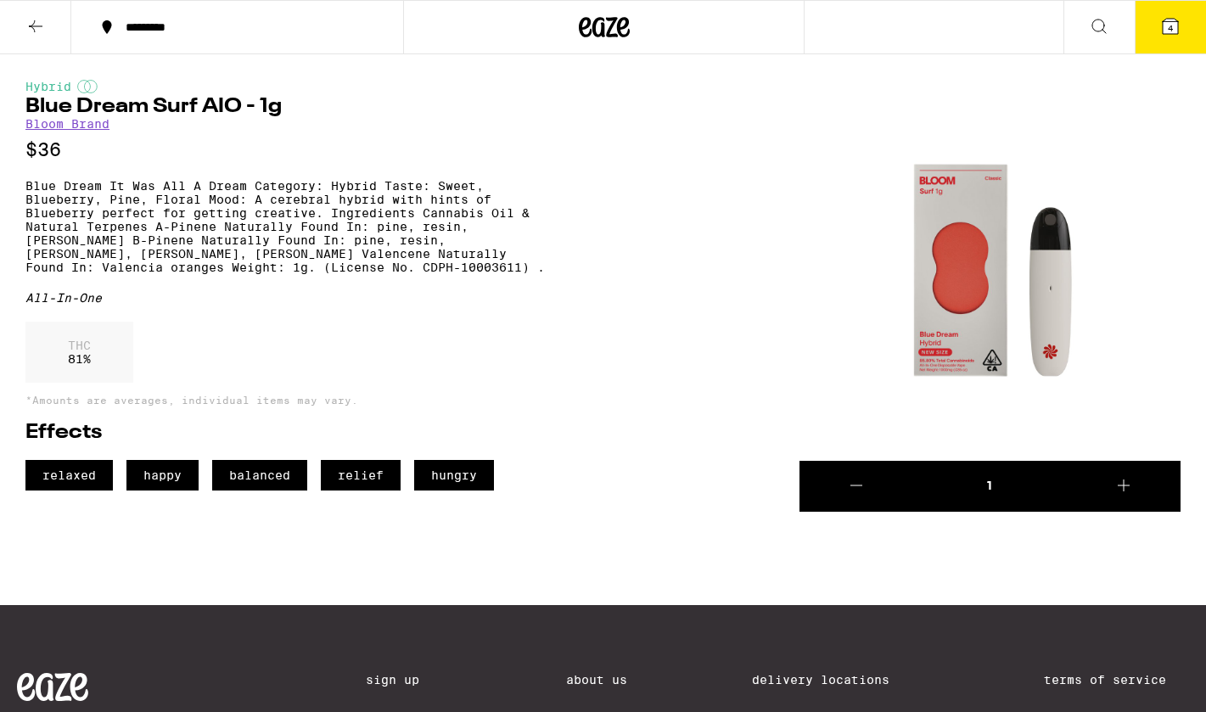
scroll to position [0, 0]
click at [1163, 20] on icon at bounding box center [1170, 26] width 20 height 20
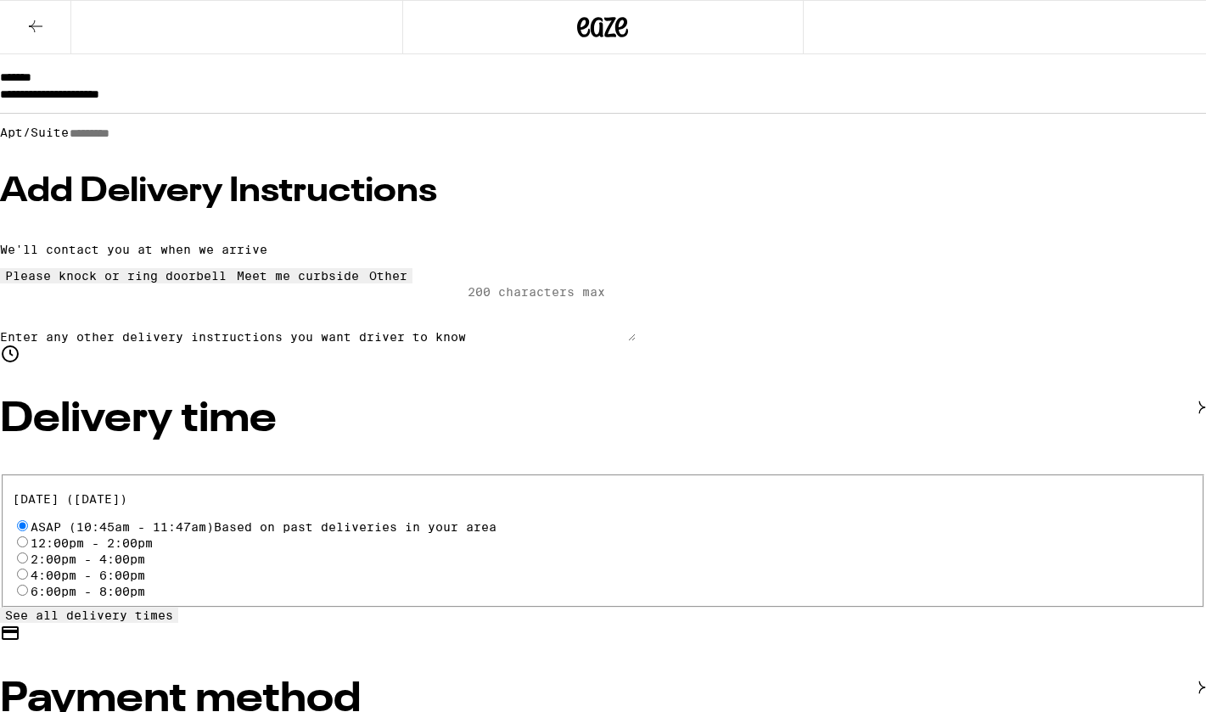
scroll to position [334, 0]
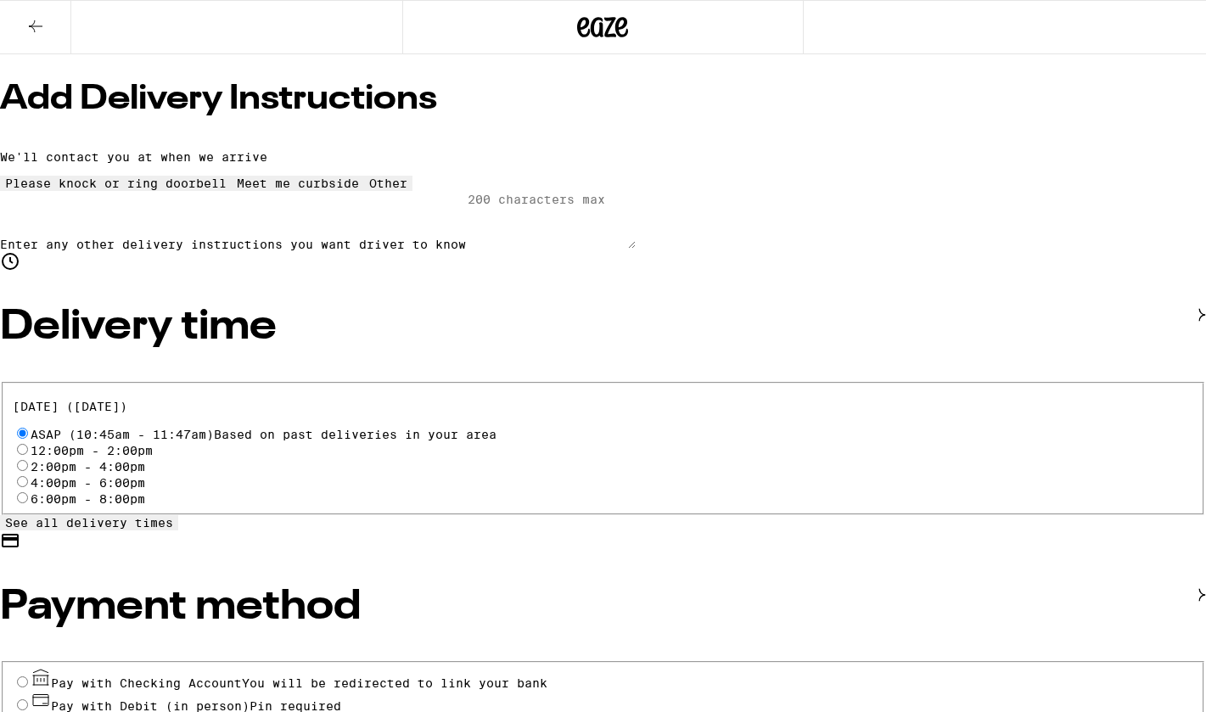
click at [28, 699] on input "Pay with Debit (in person) Pin required" at bounding box center [22, 704] width 11 height 11
radio input "true"
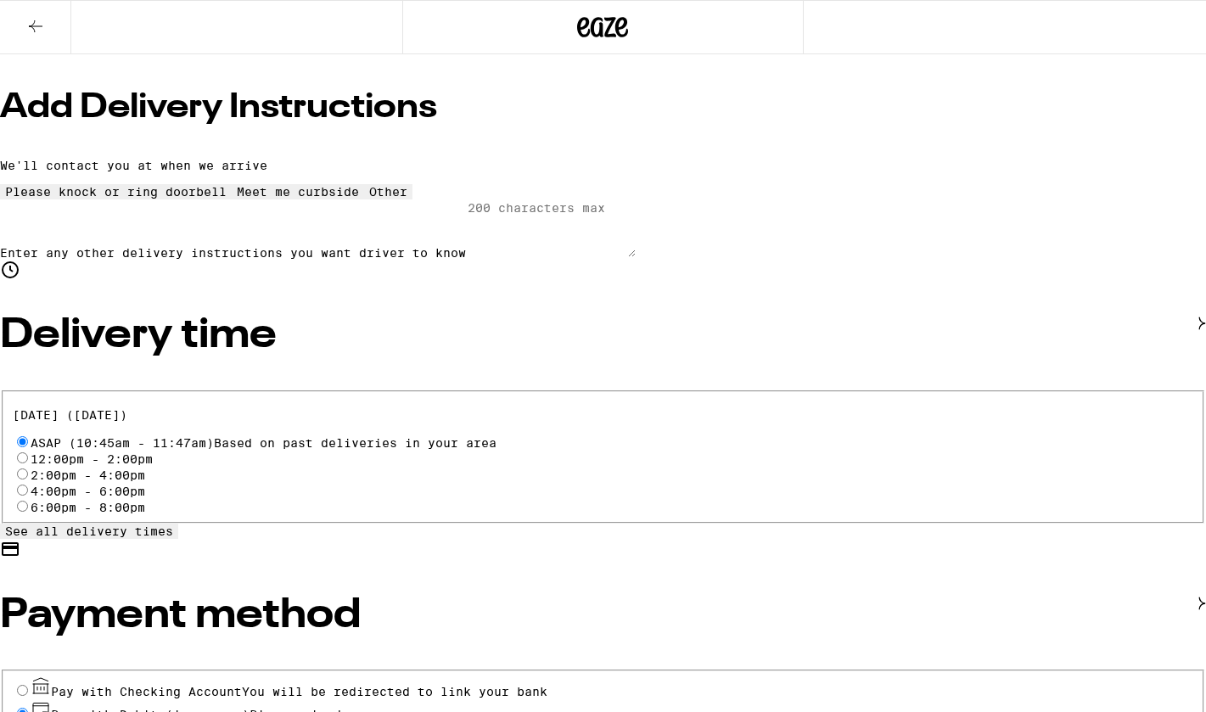
scroll to position [316, 0]
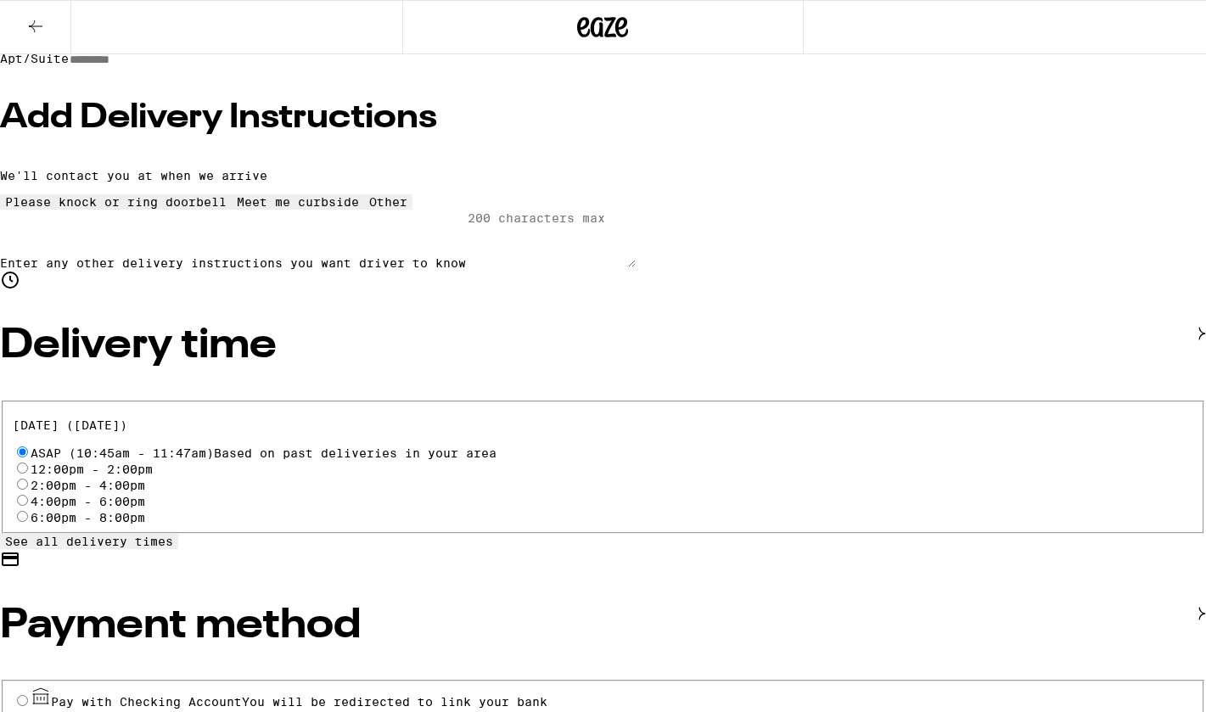
click at [28, 463] on input "12:00pm - 2:00pm" at bounding box center [22, 468] width 11 height 11
radio input "true"
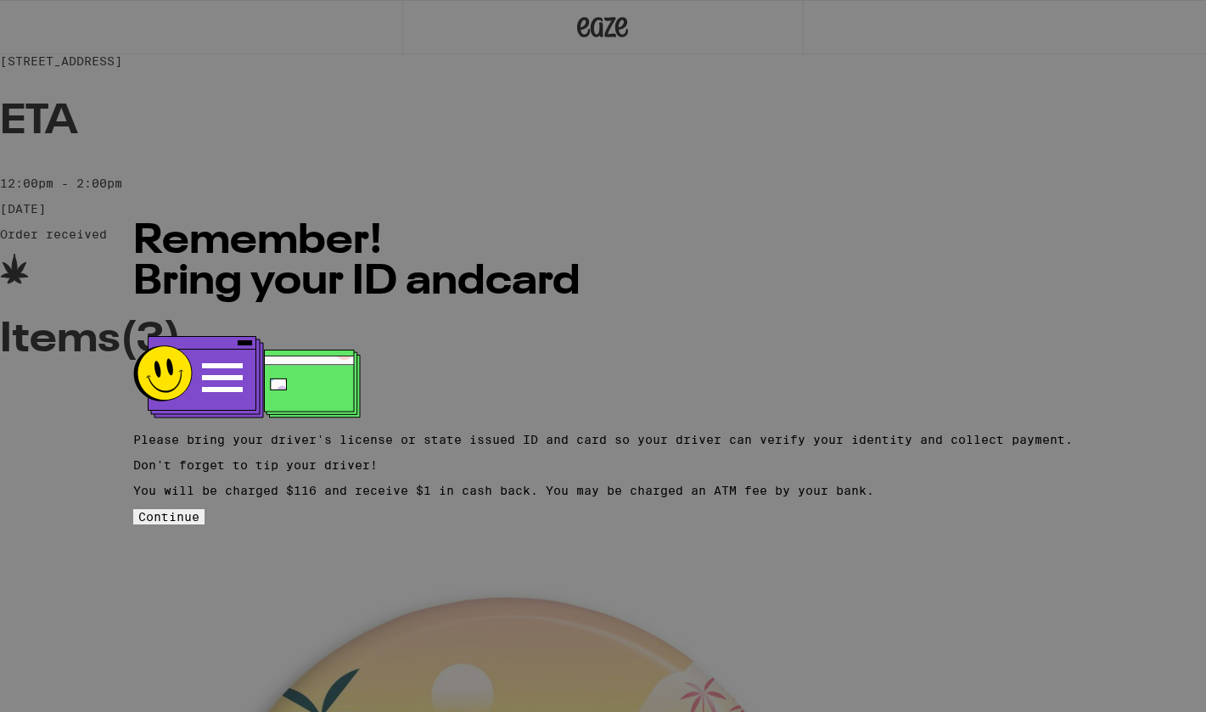
click at [199, 517] on span "Continue" at bounding box center [168, 517] width 61 height 14
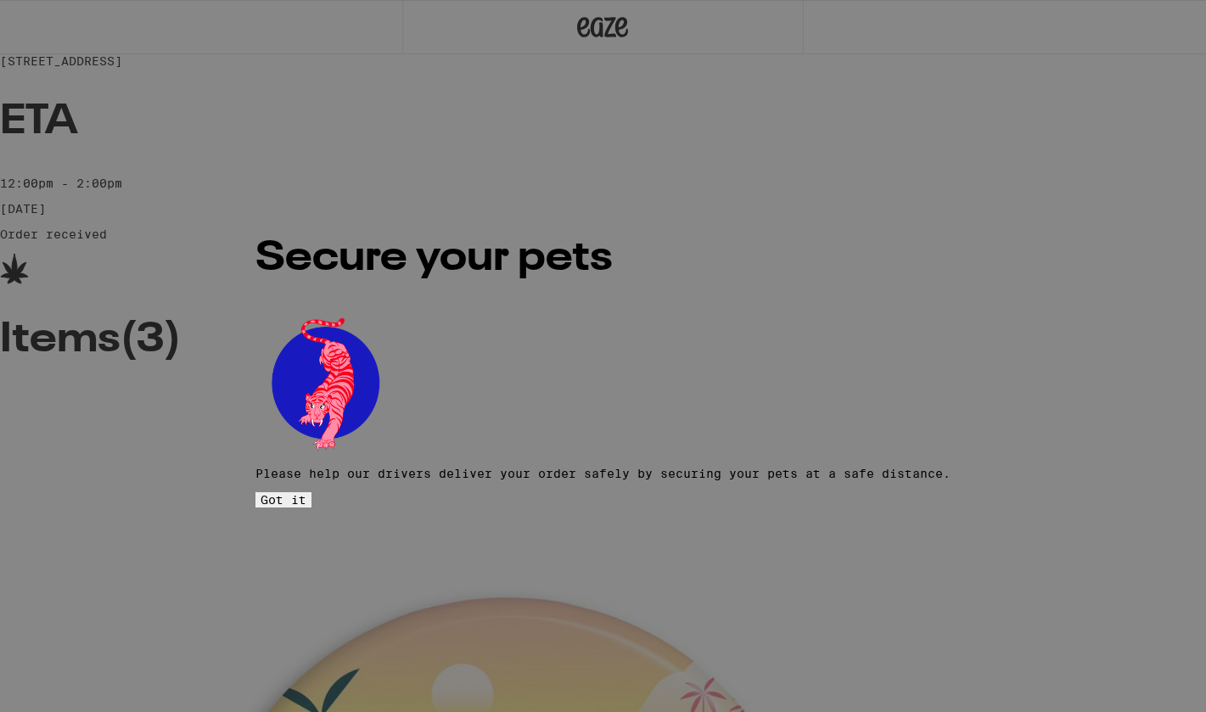
click at [312, 492] on button "Got it" at bounding box center [283, 499] width 56 height 15
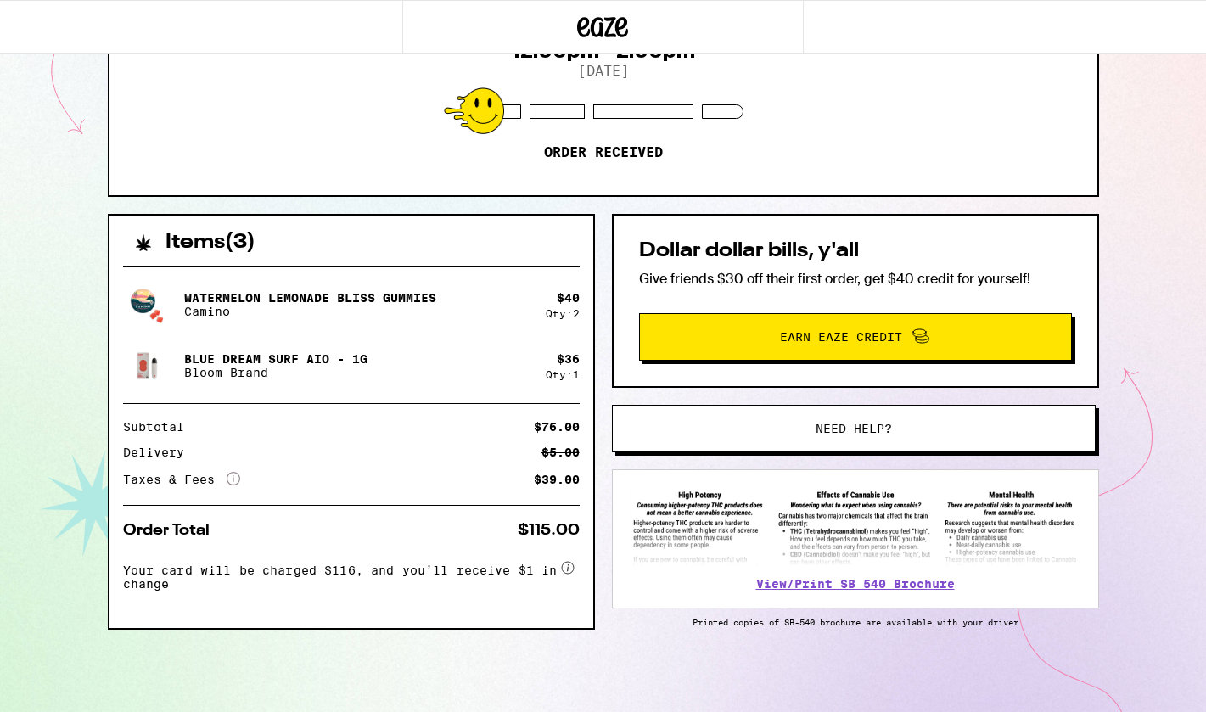
scroll to position [216, 0]
click at [702, 426] on span "Need help?" at bounding box center [854, 429] width 367 height 12
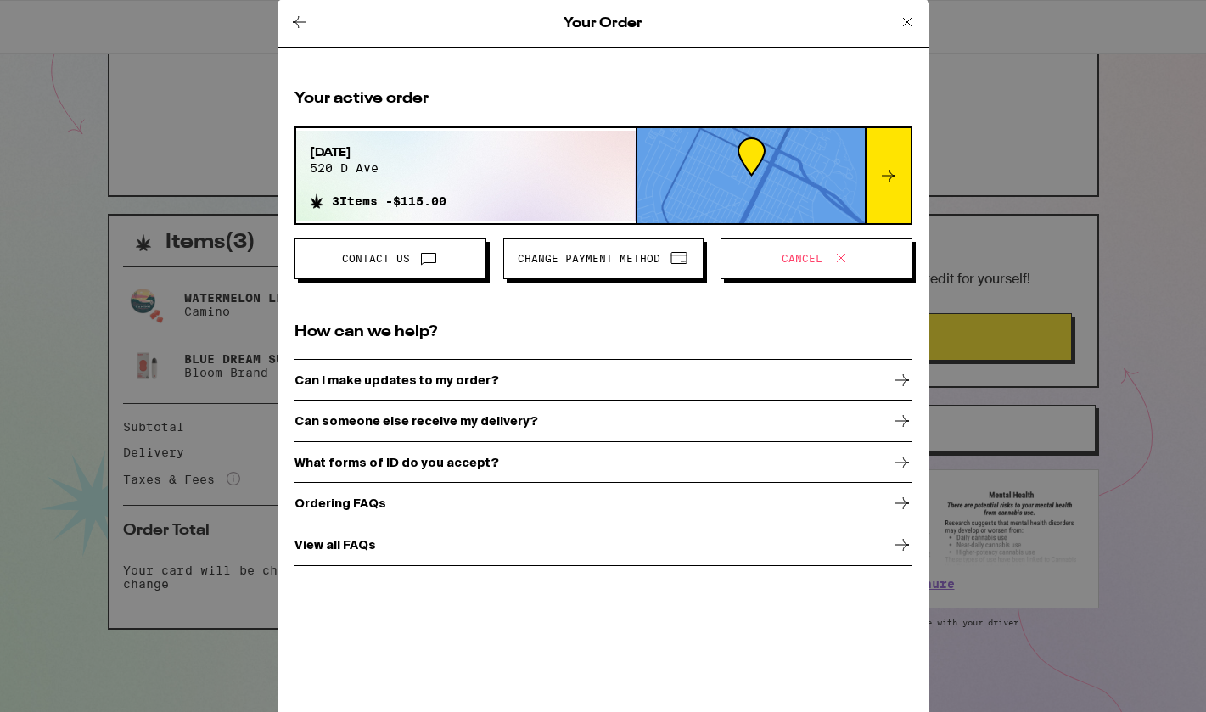
click at [449, 258] on span "Contact Us" at bounding box center [390, 259] width 163 height 22
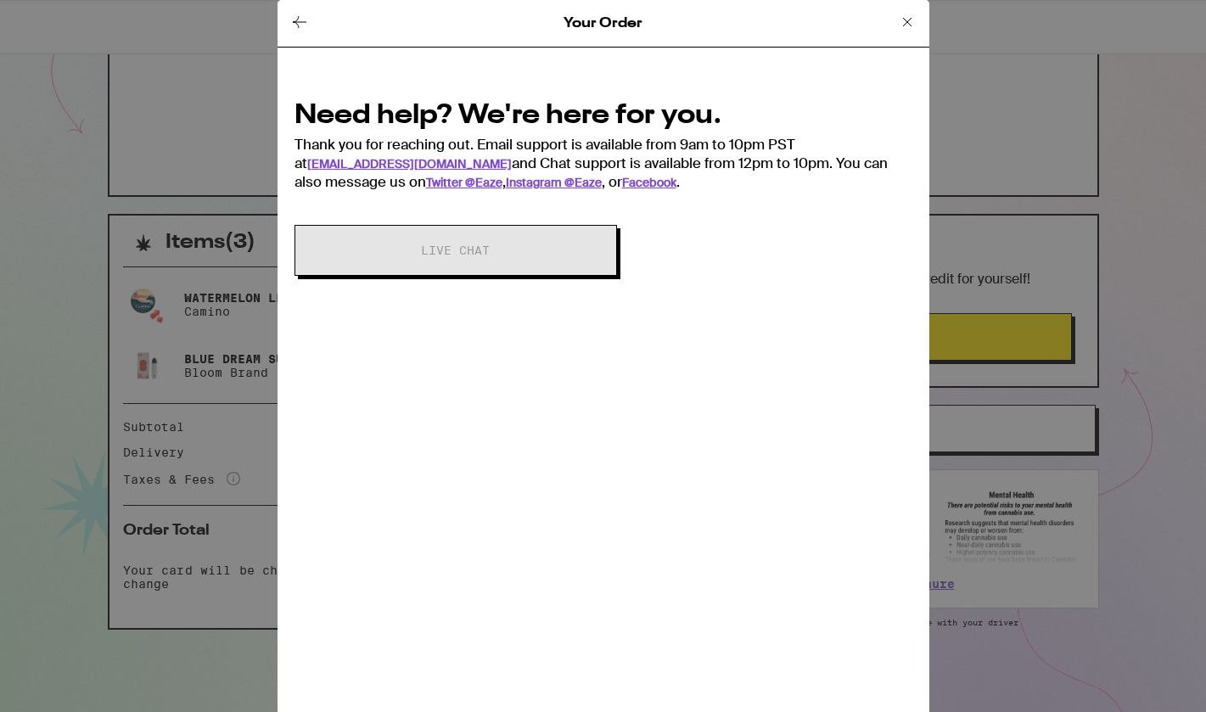
click at [914, 30] on icon at bounding box center [907, 22] width 20 height 20
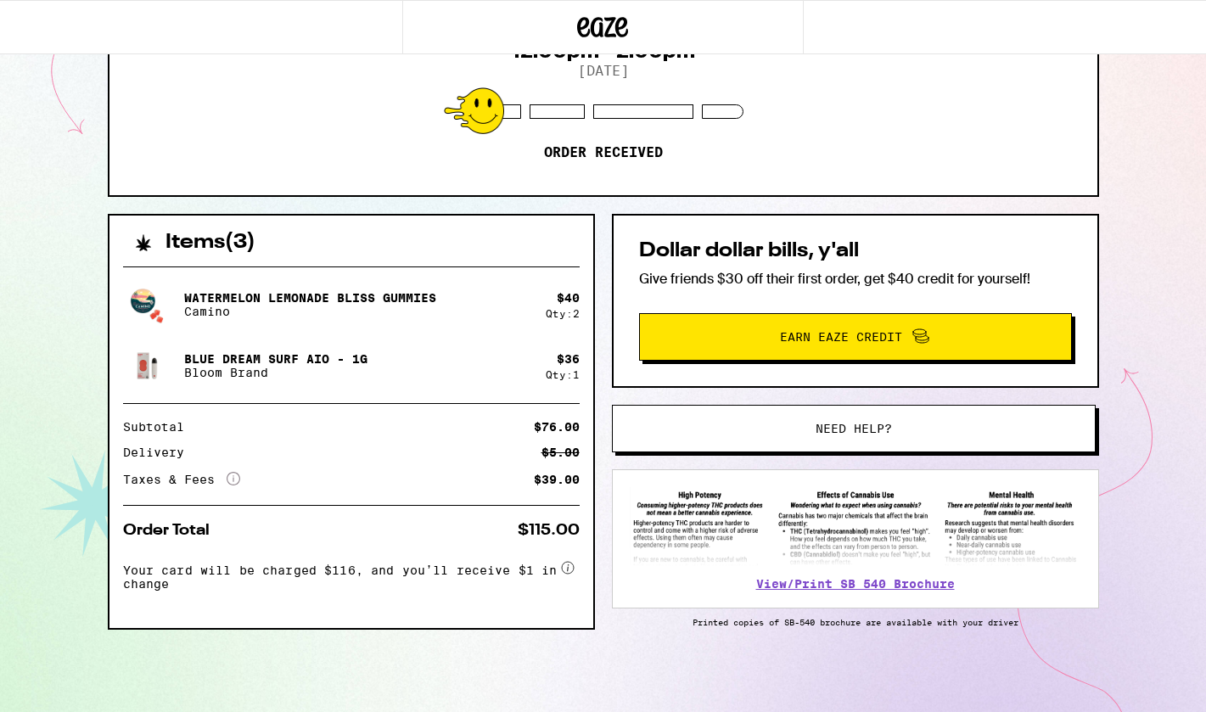
scroll to position [216, 0]
click at [920, 584] on link "View/Print SB 540 Brochure" at bounding box center [855, 584] width 199 height 14
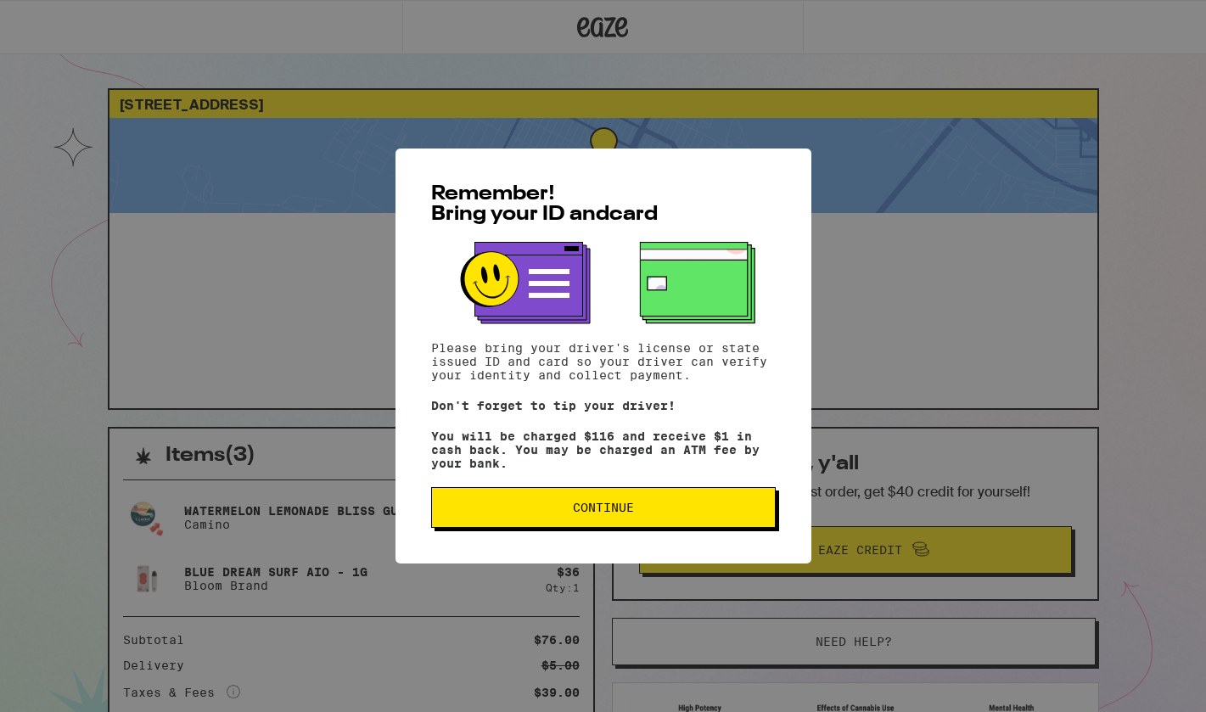
scroll to position [216, 0]
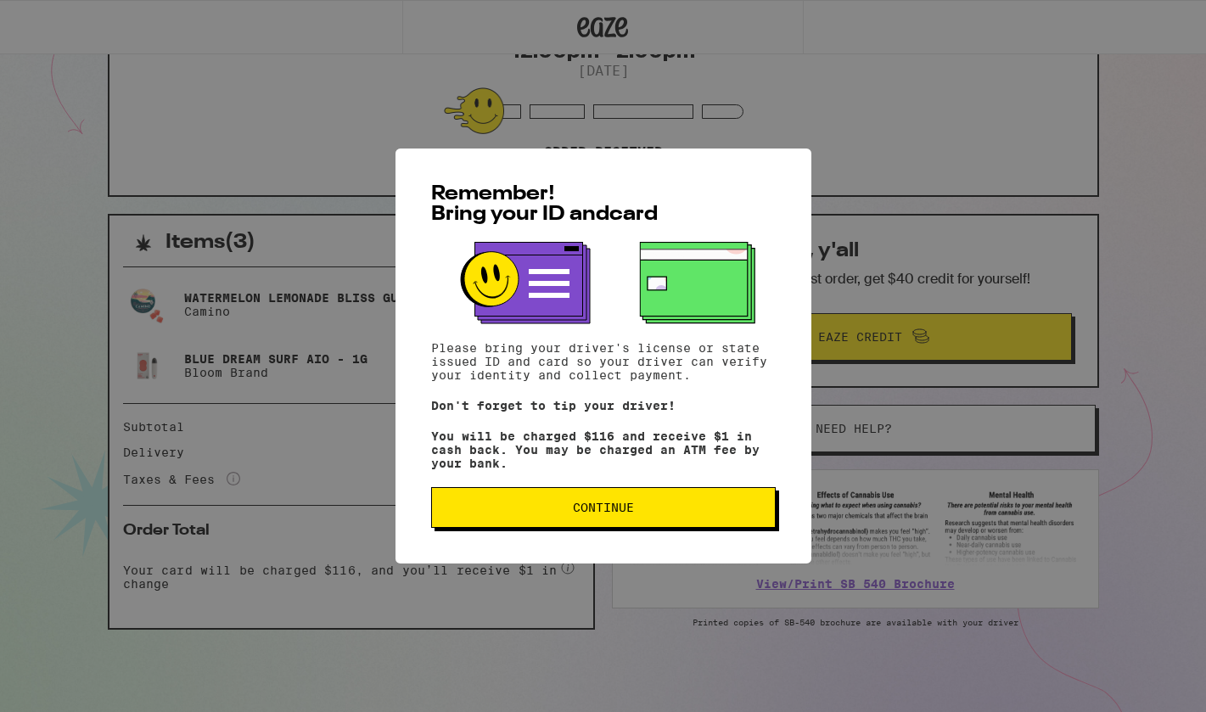
click at [563, 102] on div "Remember! Bring your ID and card Please bring your driver's license or state is…" at bounding box center [603, 356] width 1206 height 712
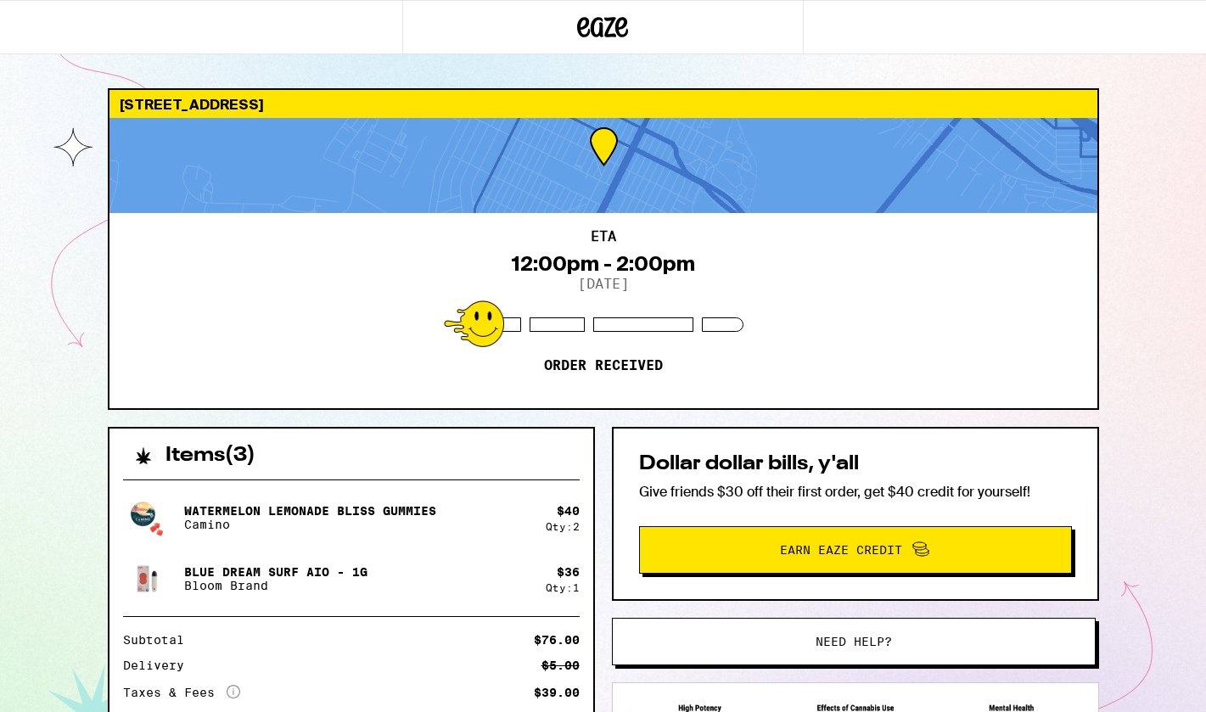
scroll to position [0, 0]
